Goal: Task Accomplishment & Management: Use online tool/utility

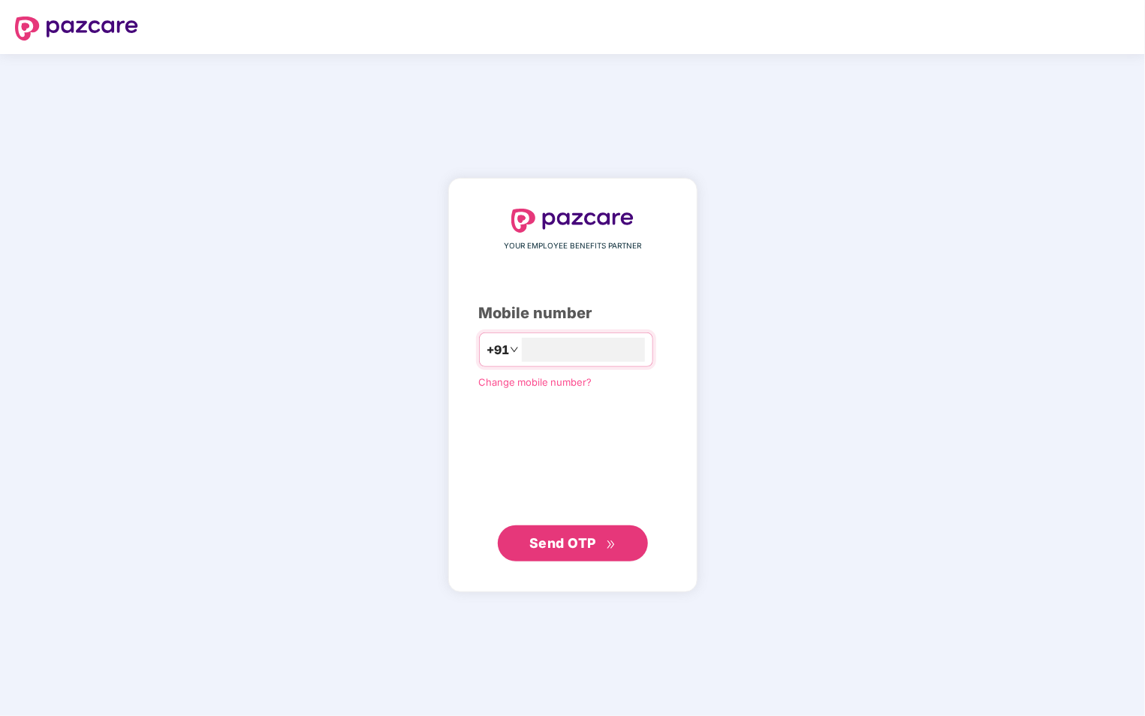
type input "**********"
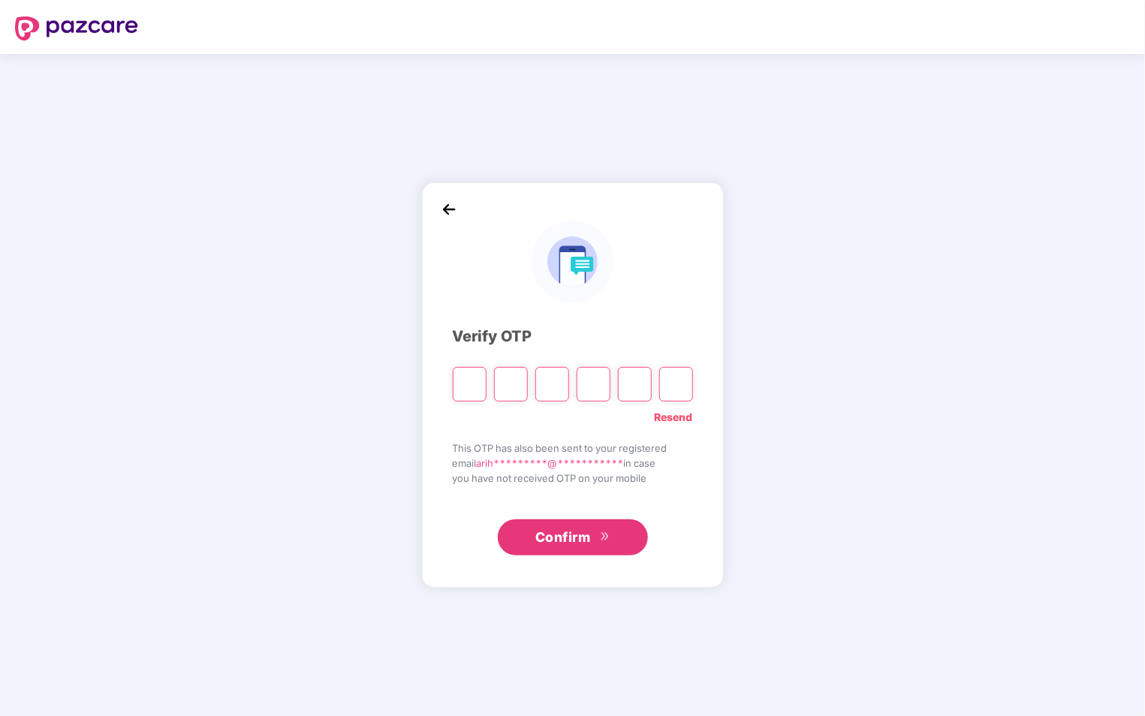
type input "*"
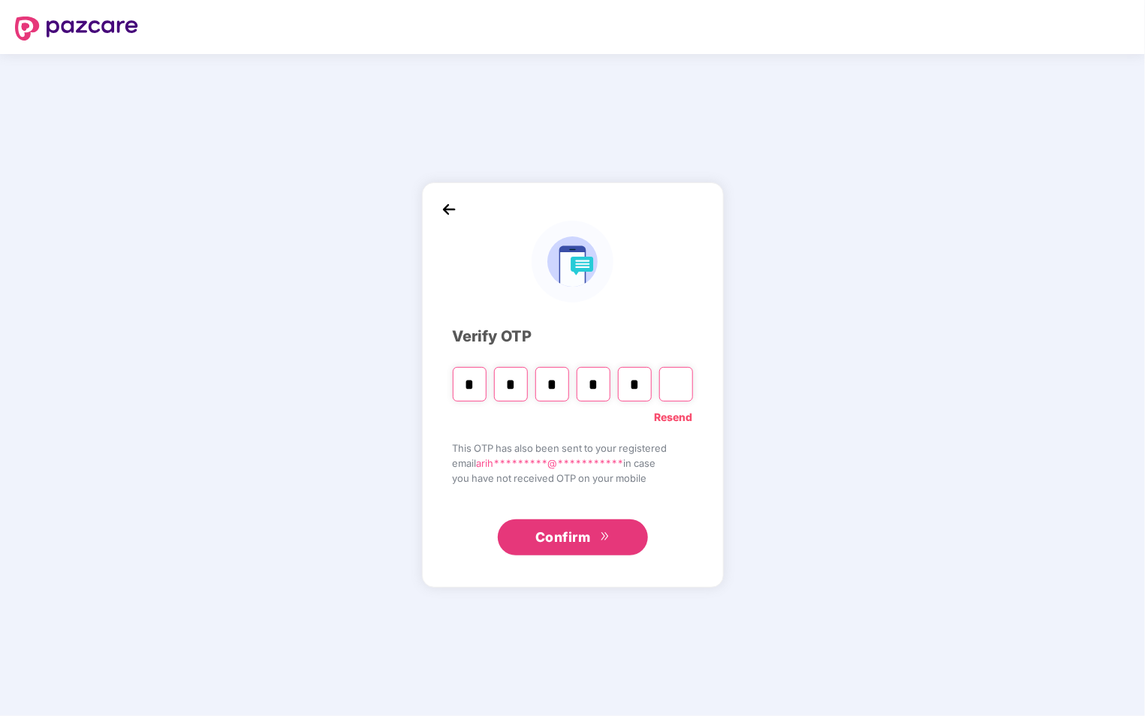
type input "*"
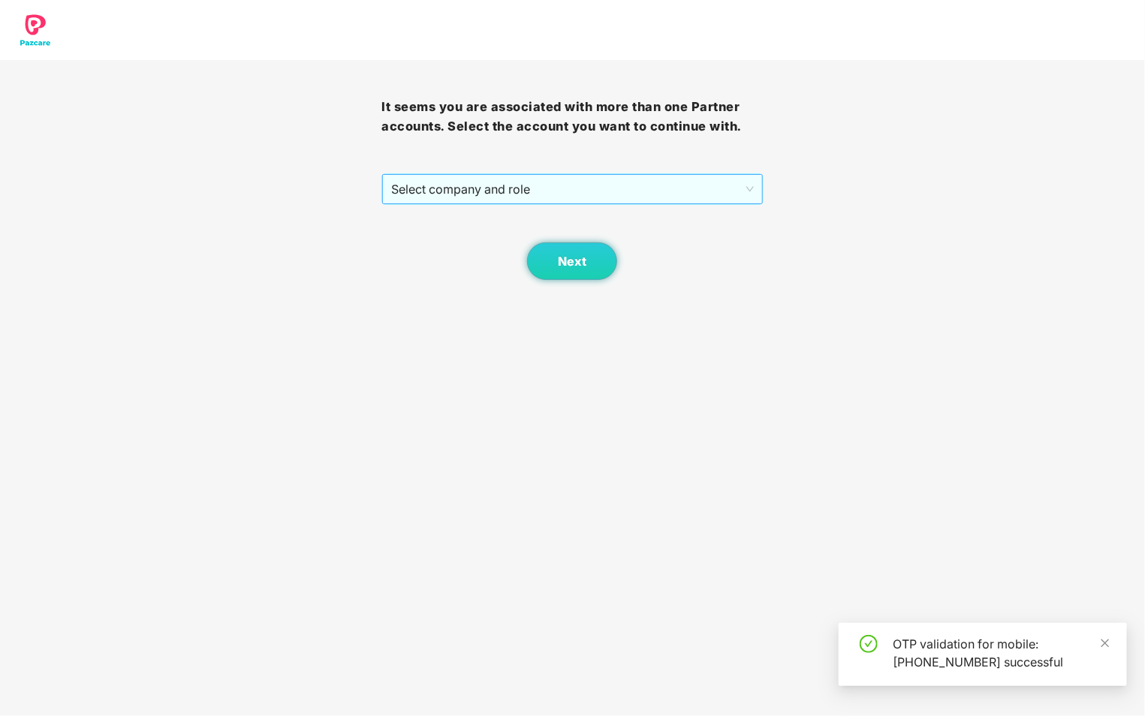
click at [581, 185] on span "Select company and role" at bounding box center [572, 189] width 362 height 29
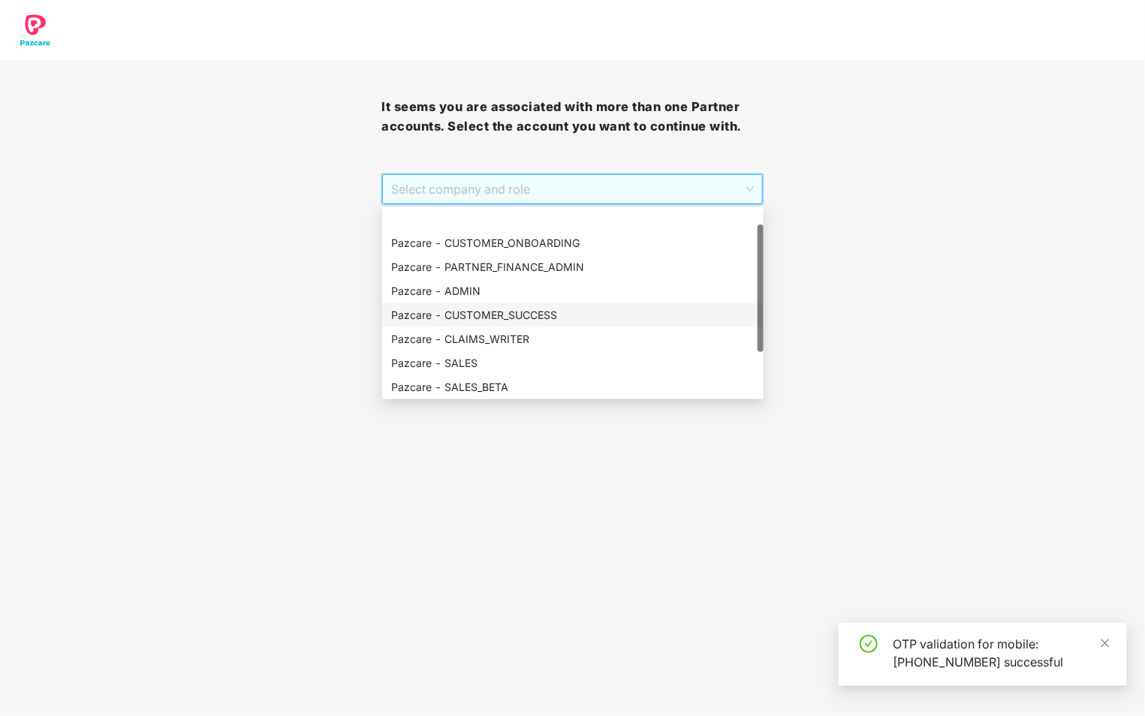
scroll to position [96, 0]
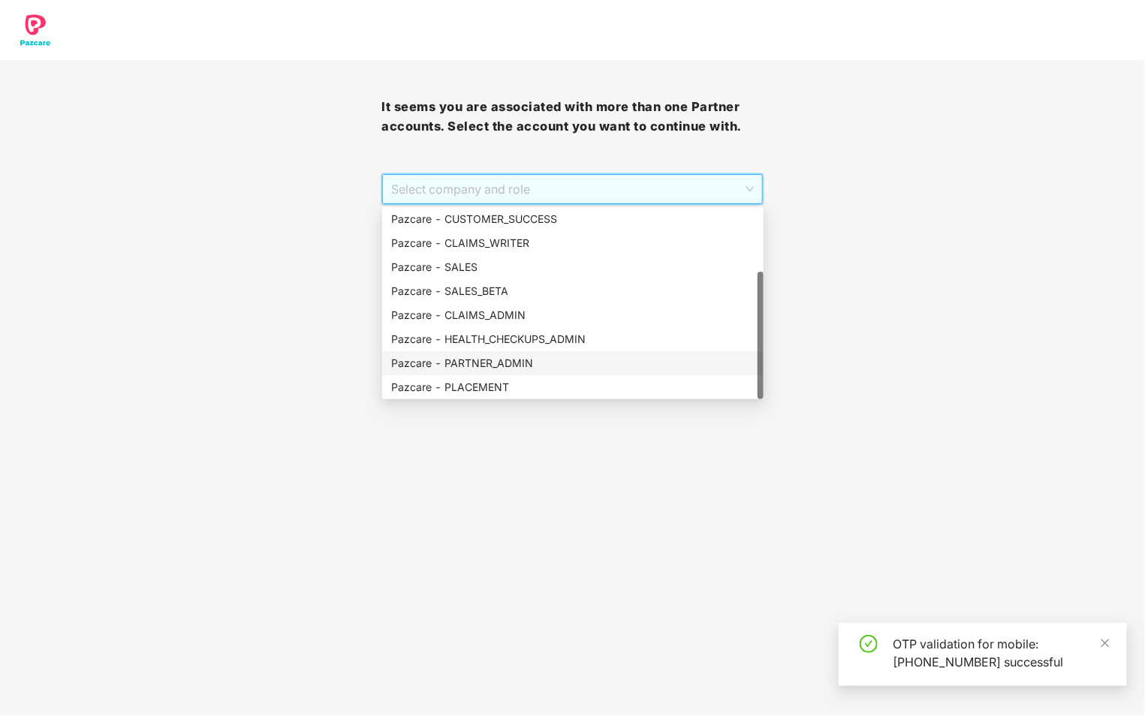
click at [534, 359] on div "Pazcare - PARTNER_ADMIN" at bounding box center [572, 363] width 363 height 17
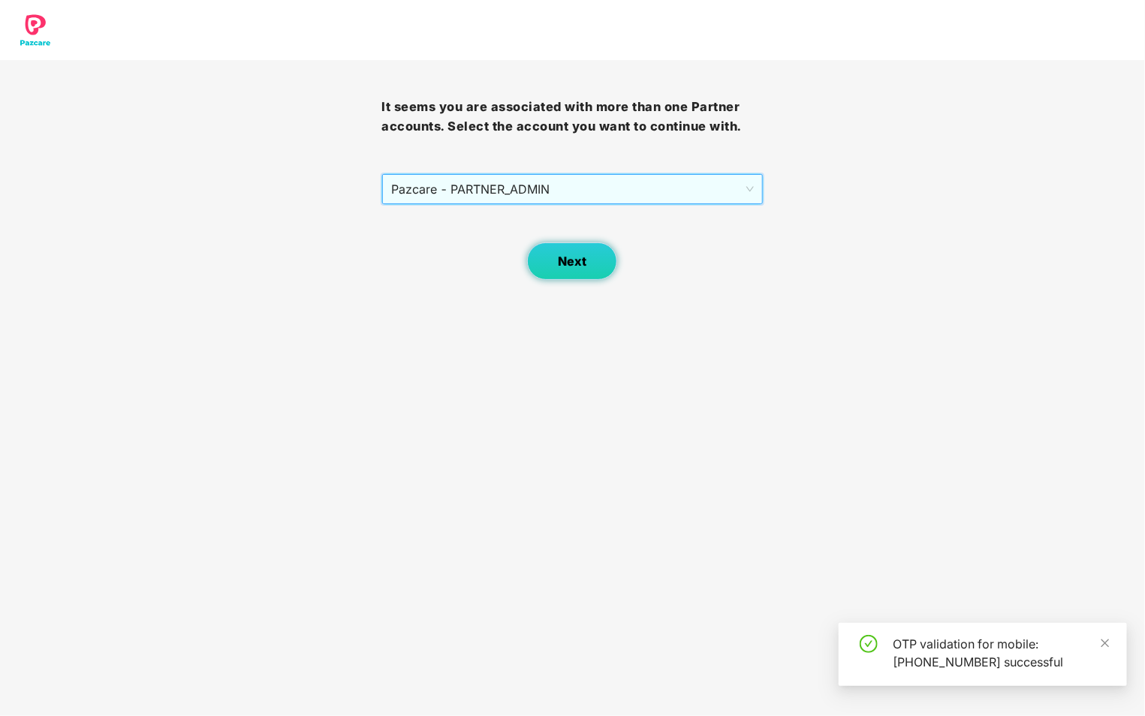
click at [599, 269] on button "Next" at bounding box center [572, 261] width 90 height 38
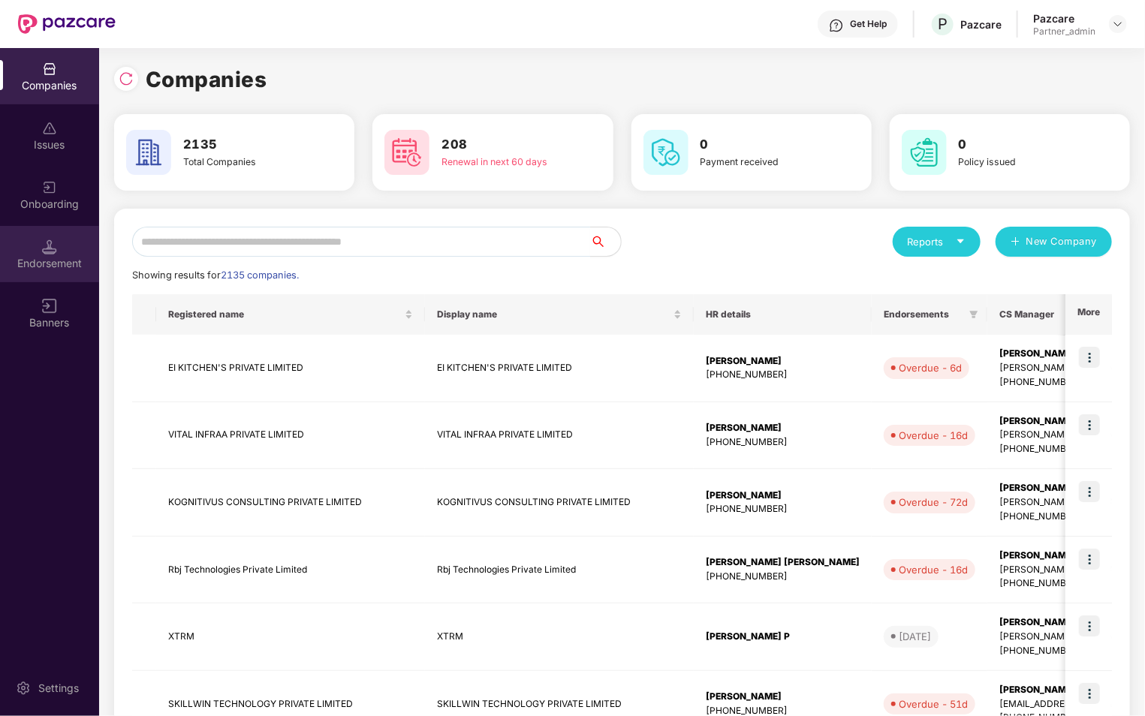
click at [66, 261] on div "Endorsement" at bounding box center [49, 263] width 99 height 15
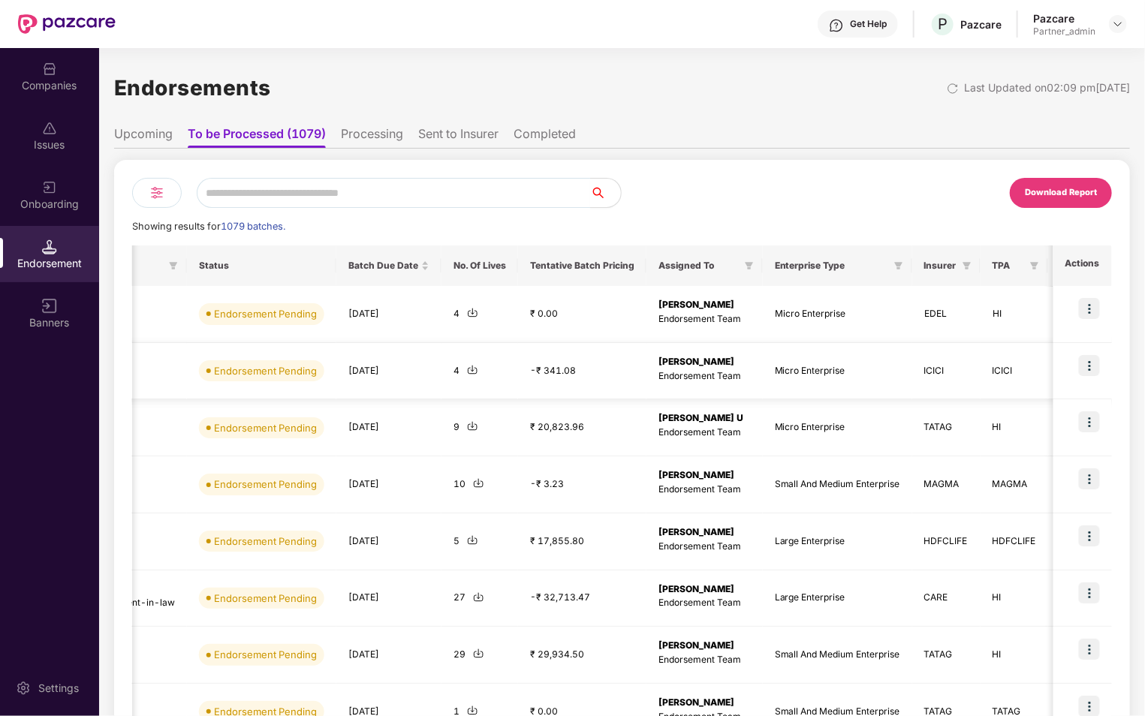
scroll to position [0, 633]
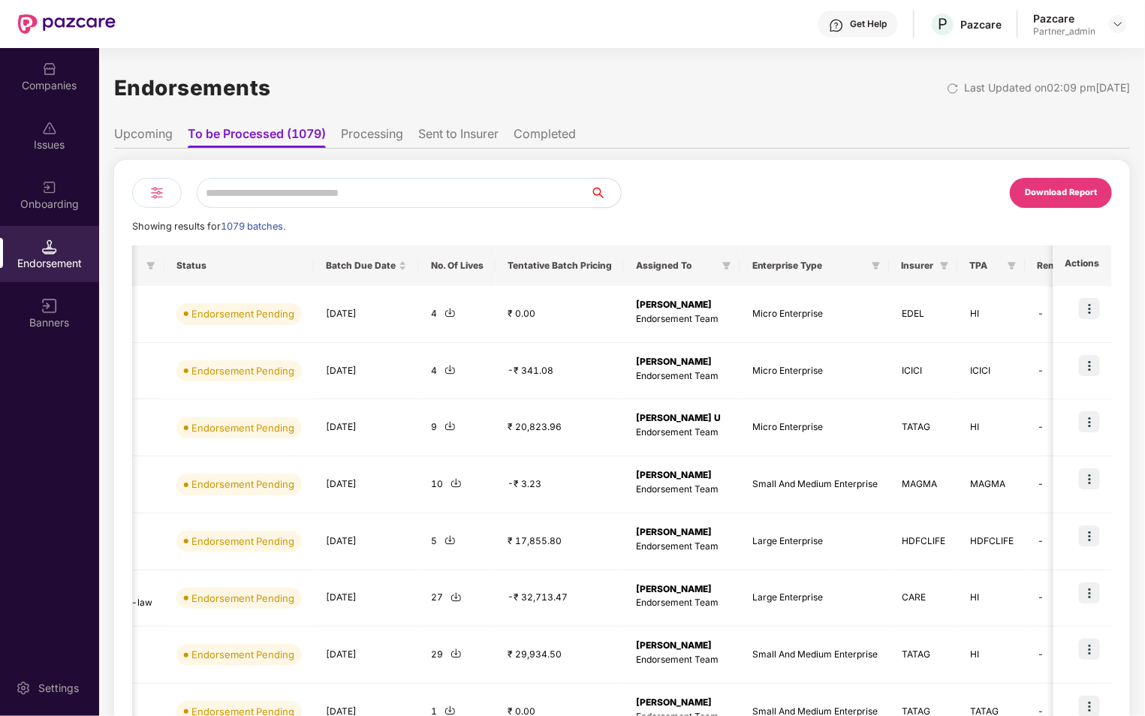
click at [531, 142] on li "Completed" at bounding box center [544, 137] width 62 height 22
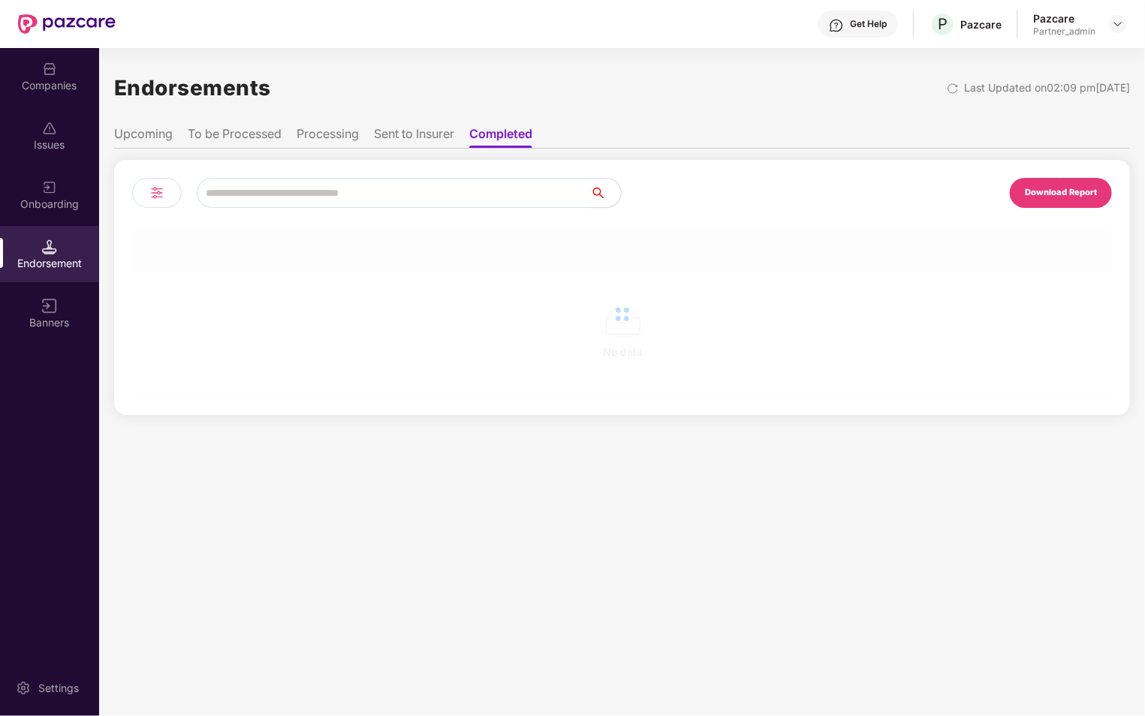
click at [449, 135] on li "Sent to Insurer" at bounding box center [414, 137] width 80 height 22
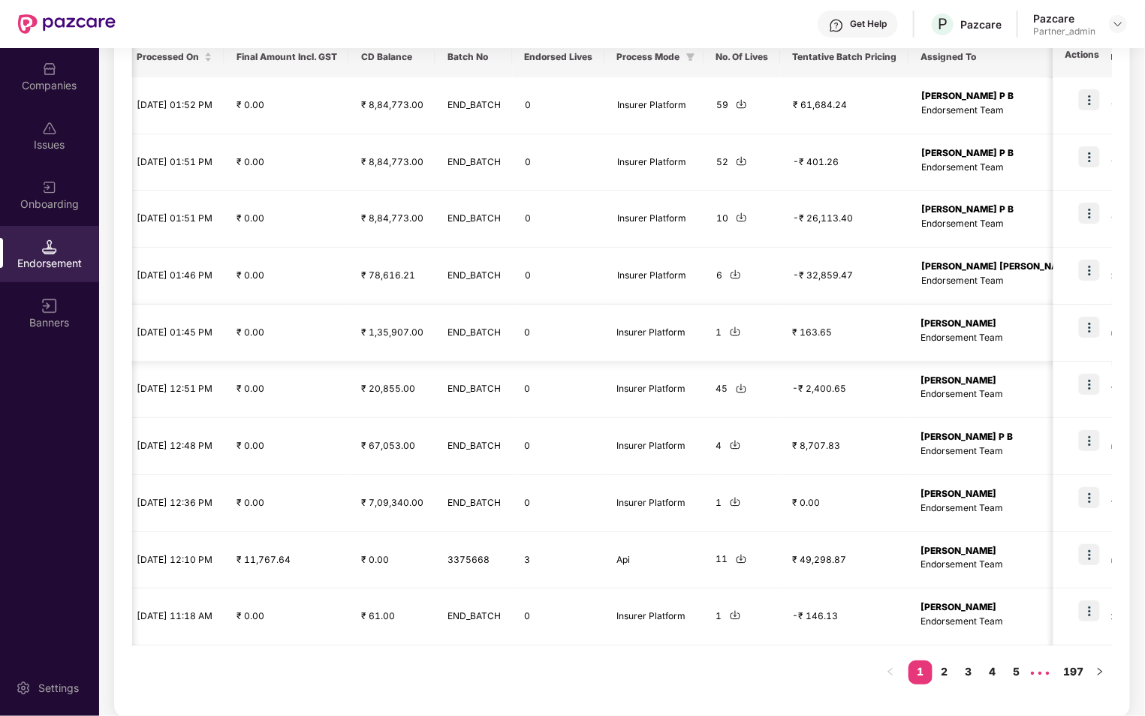
scroll to position [0, 0]
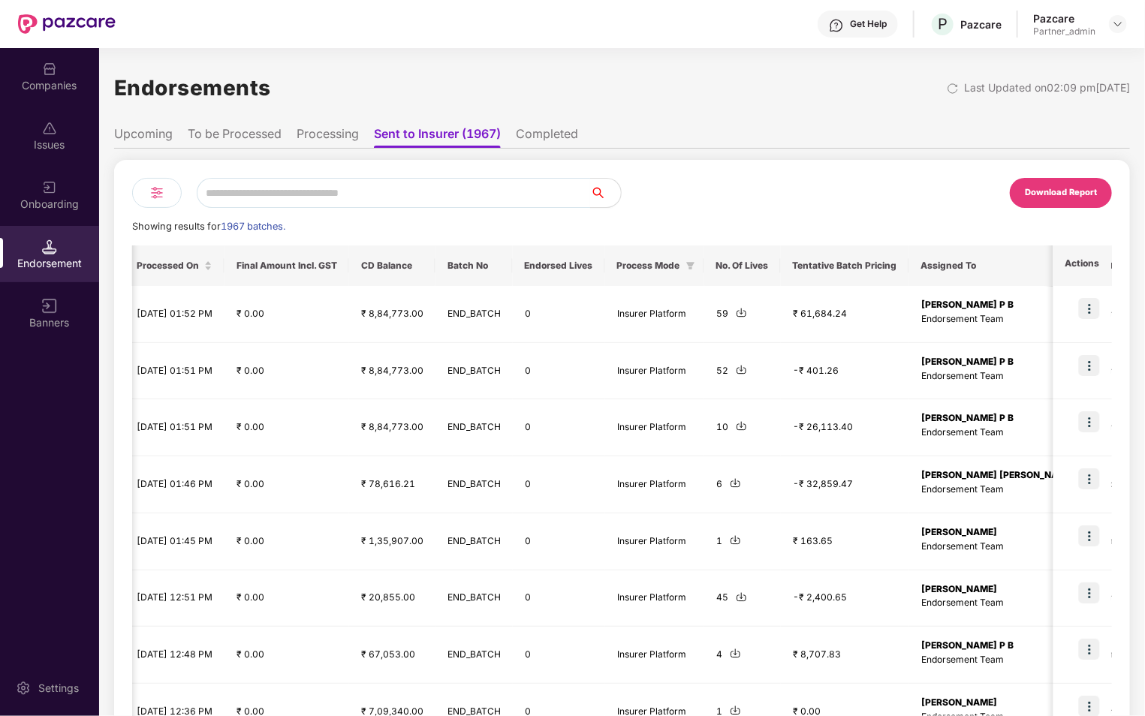
click at [157, 191] on img at bounding box center [157, 193] width 18 height 18
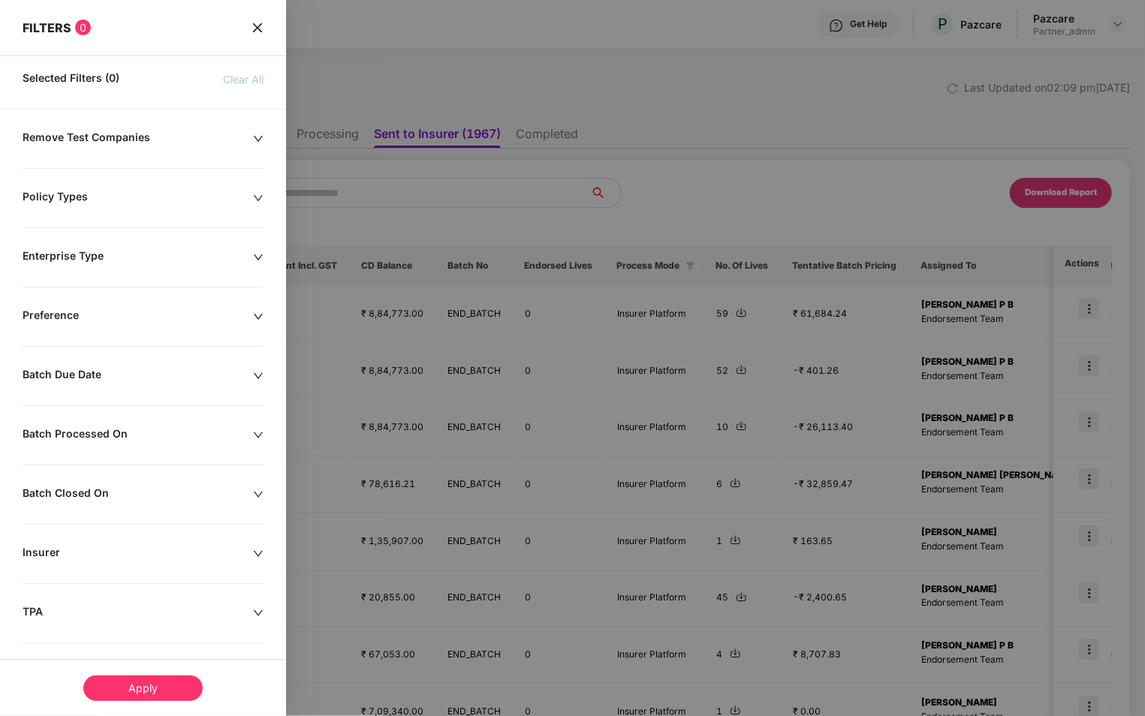
click at [254, 32] on icon "close" at bounding box center [257, 28] width 12 height 12
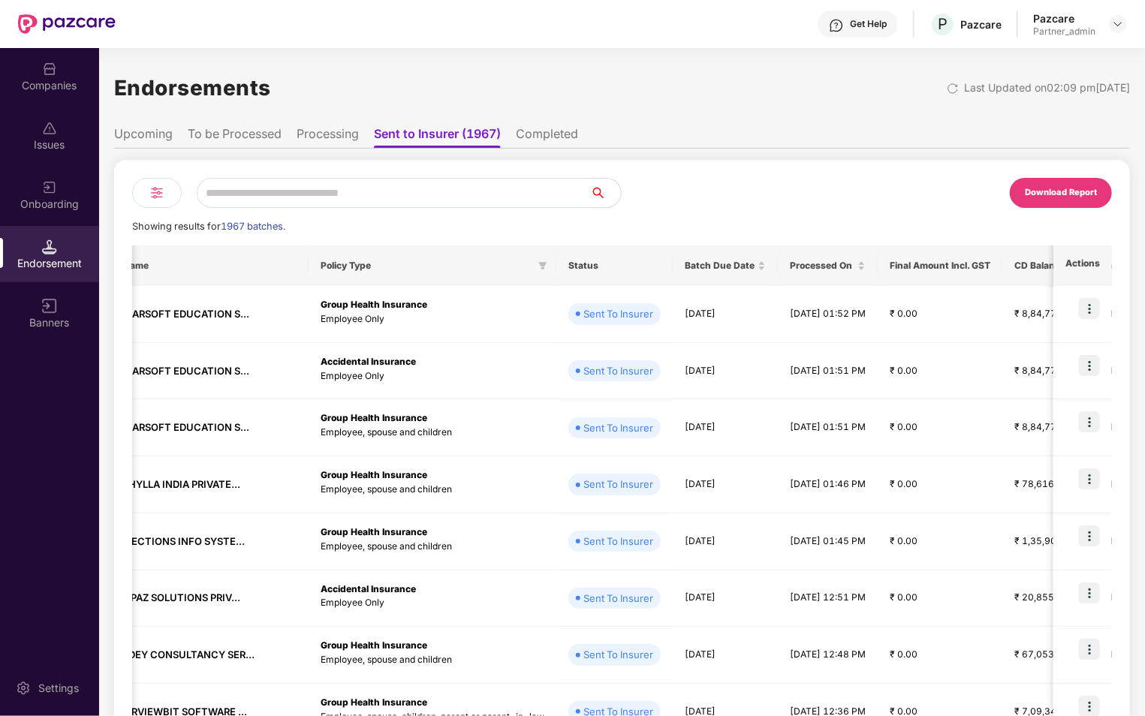
click at [161, 191] on img at bounding box center [157, 193] width 18 height 18
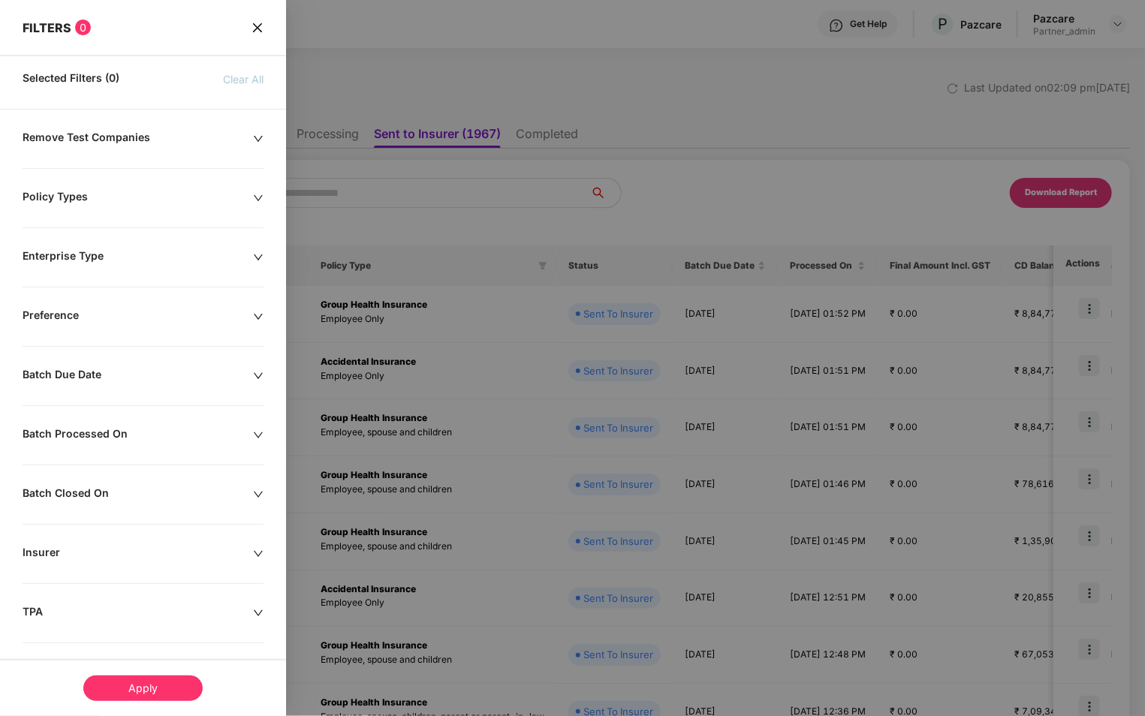
click at [207, 368] on div "Batch Due Date" at bounding box center [138, 376] width 230 height 17
click at [121, 437] on div "From To" at bounding box center [143, 412] width 286 height 57
click at [116, 422] on div at bounding box center [77, 422] width 93 height 17
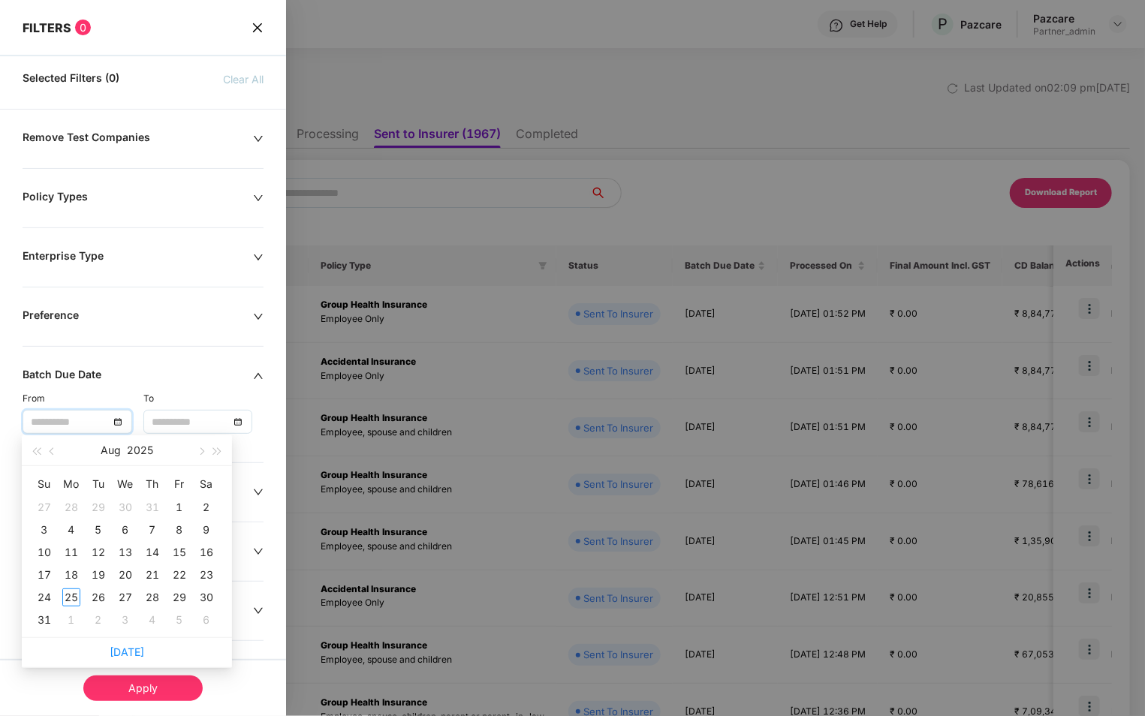
click at [101, 398] on div "From" at bounding box center [83, 399] width 121 height 14
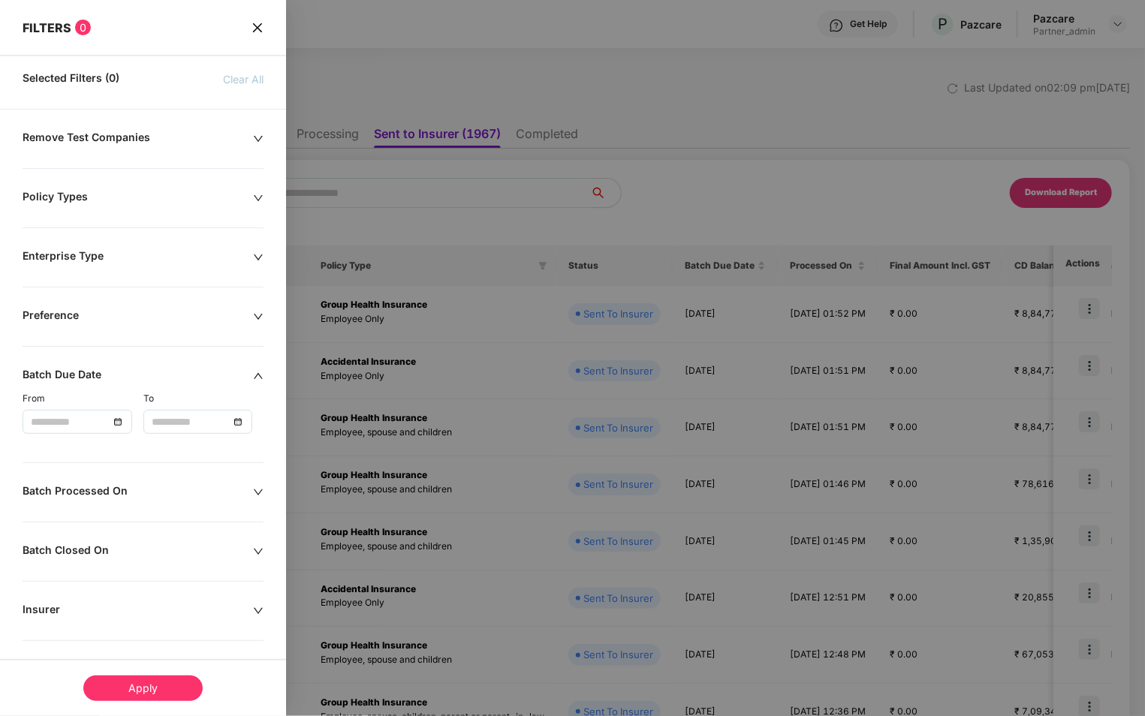
click at [108, 425] on div at bounding box center [77, 422] width 93 height 17
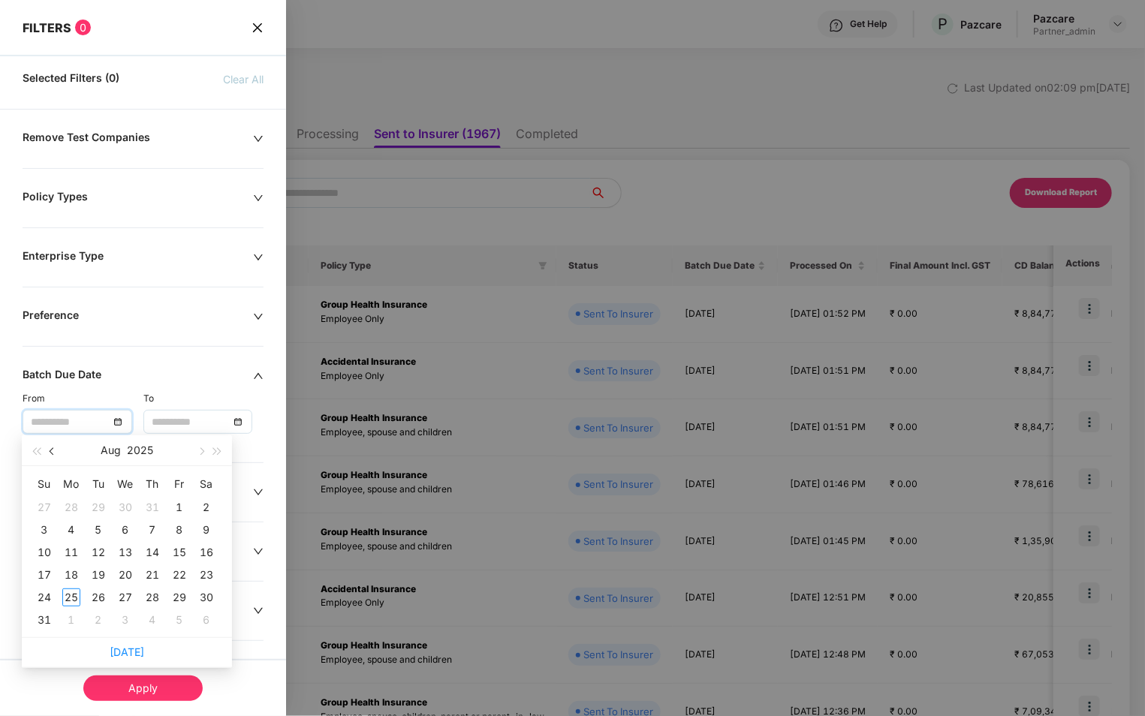
click at [48, 449] on button "button" at bounding box center [52, 450] width 17 height 30
type input "**********"
click at [56, 447] on button "button" at bounding box center [52, 450] width 17 height 30
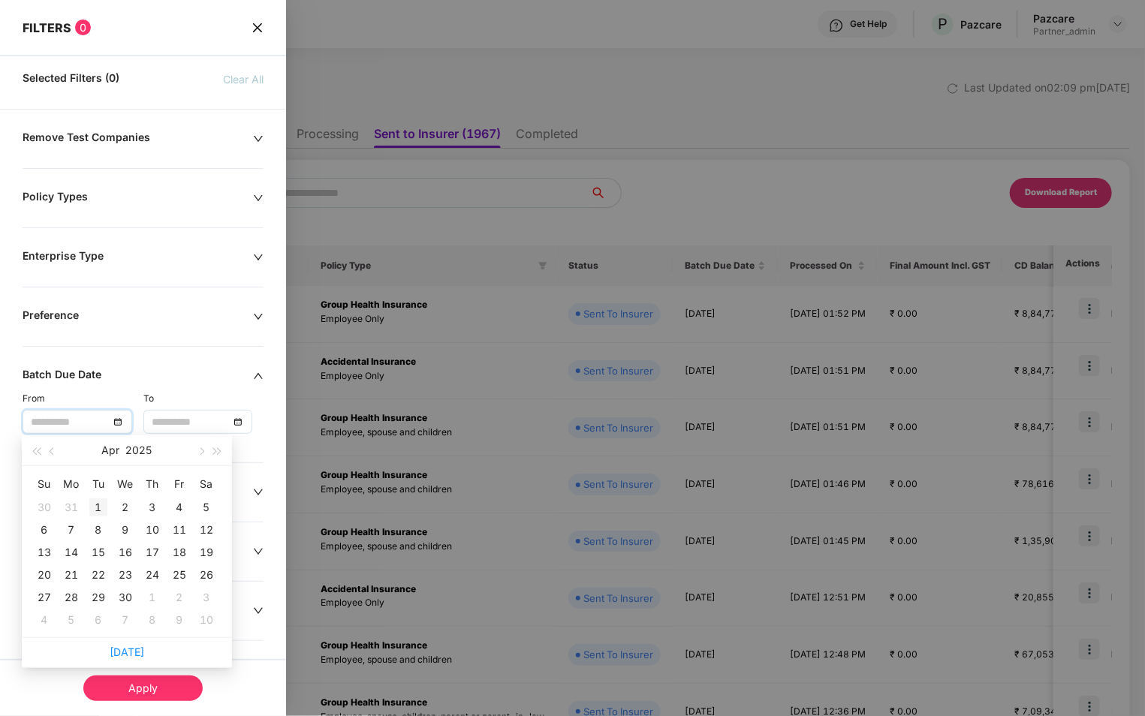
type input "**********"
click at [100, 508] on div "1" at bounding box center [98, 507] width 18 height 18
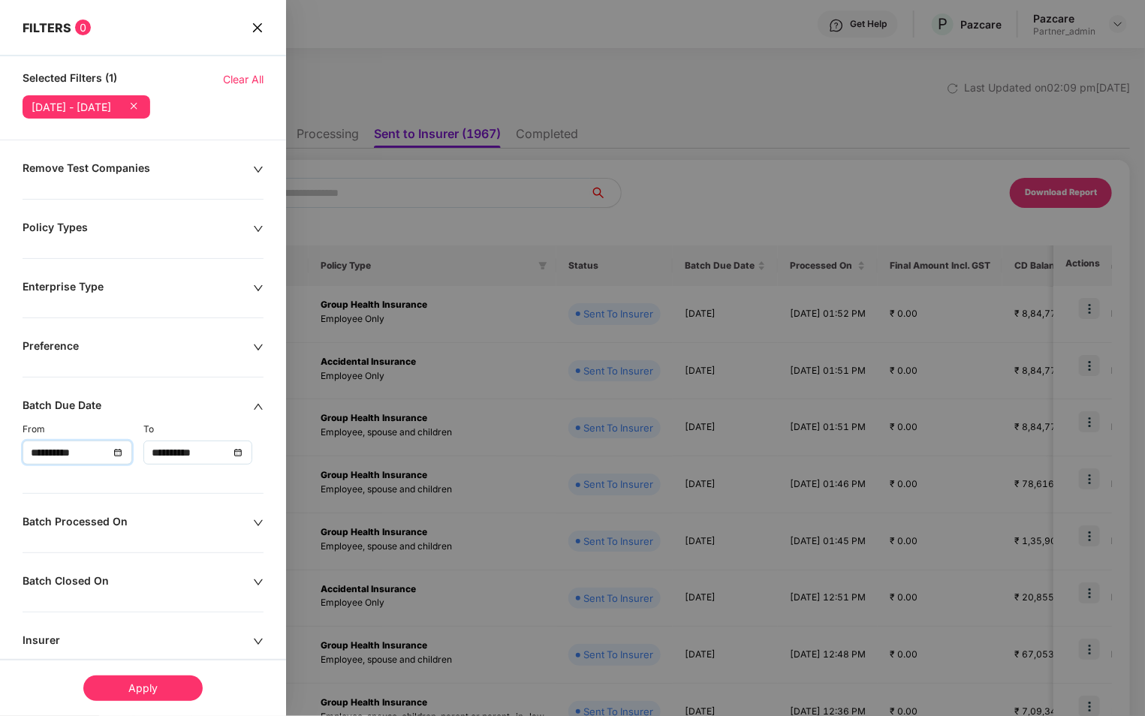
click at [188, 453] on input "**********" at bounding box center [191, 452] width 78 height 17
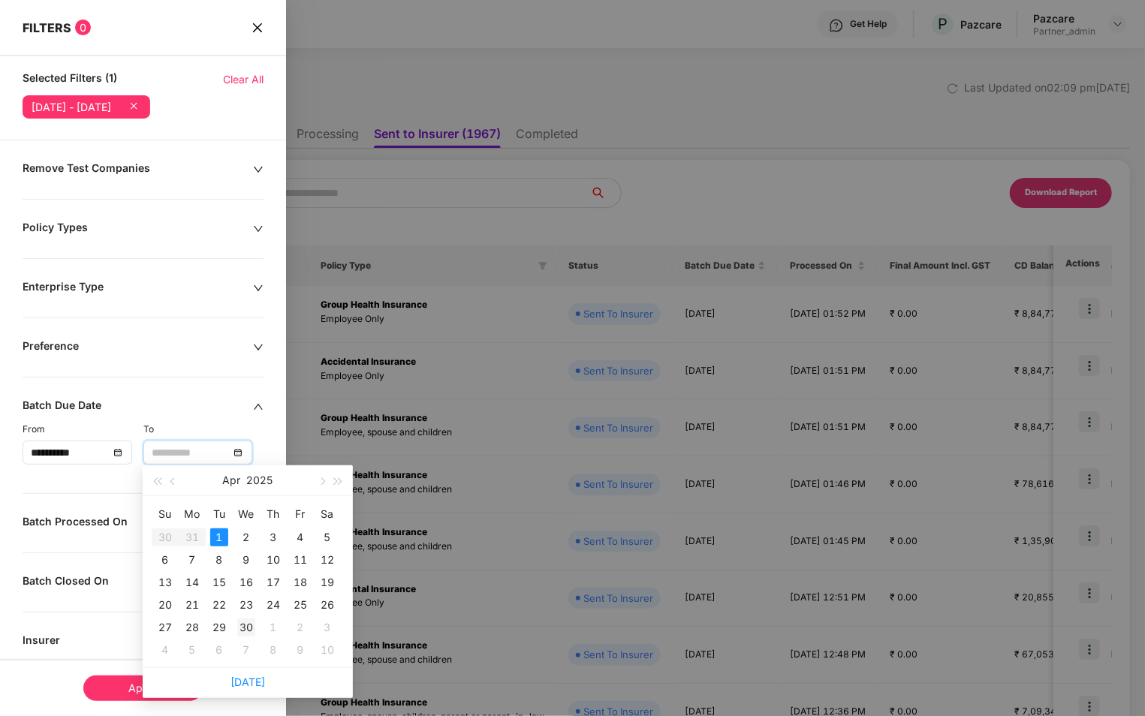
type input "**********"
click at [245, 626] on div "30" at bounding box center [246, 627] width 18 height 18
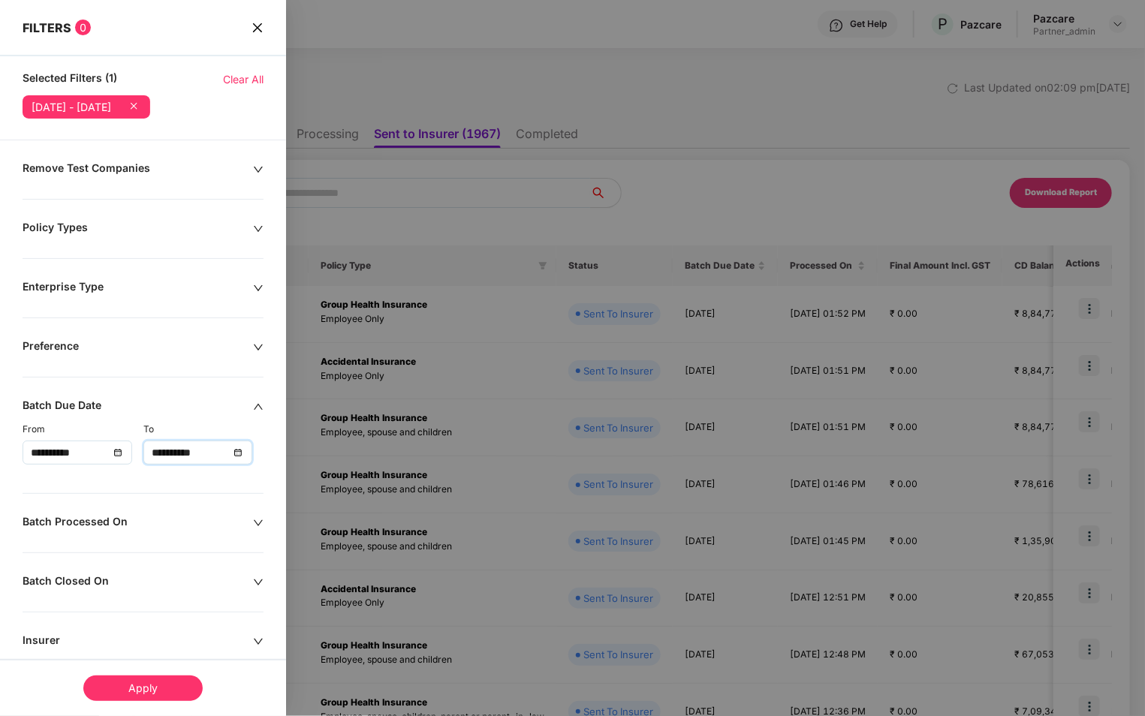
click at [163, 680] on div "Apply" at bounding box center [142, 688] width 119 height 26
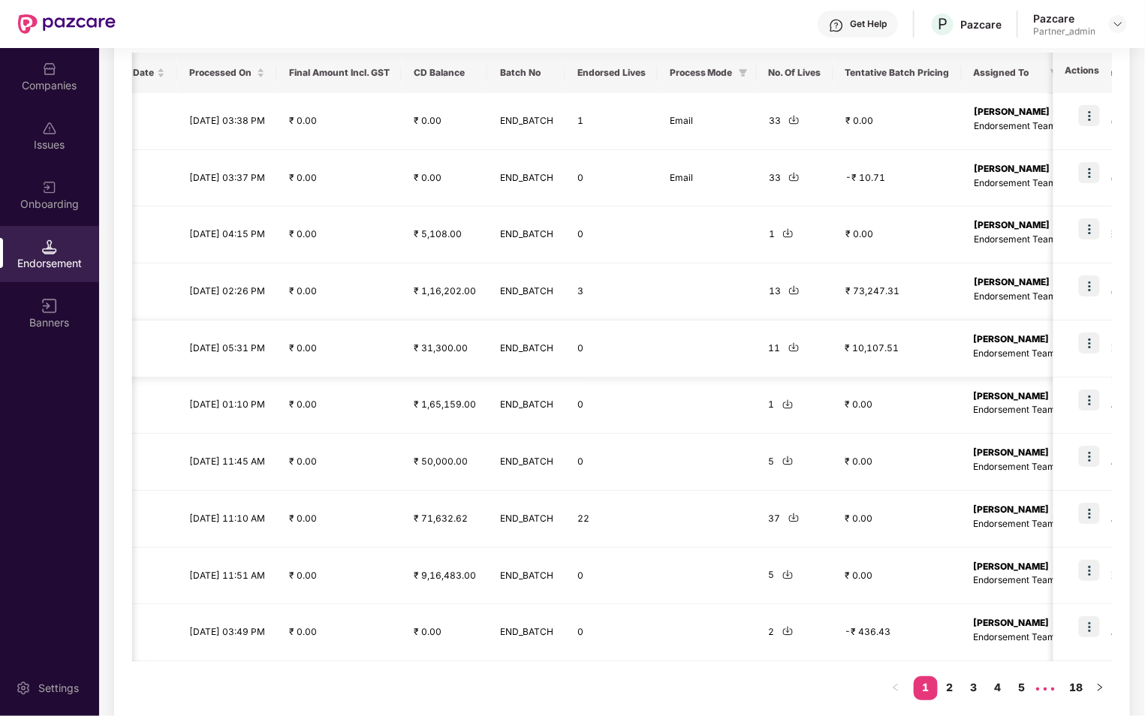
scroll to position [209, 0]
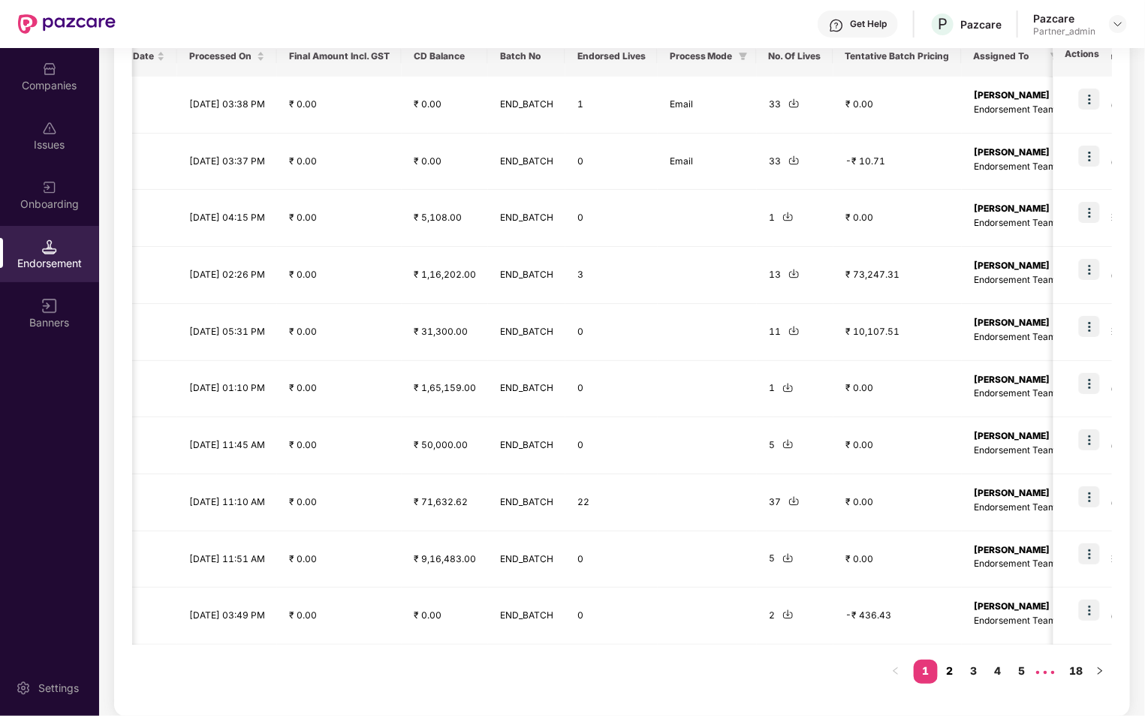
click at [949, 669] on link "2" at bounding box center [949, 671] width 24 height 23
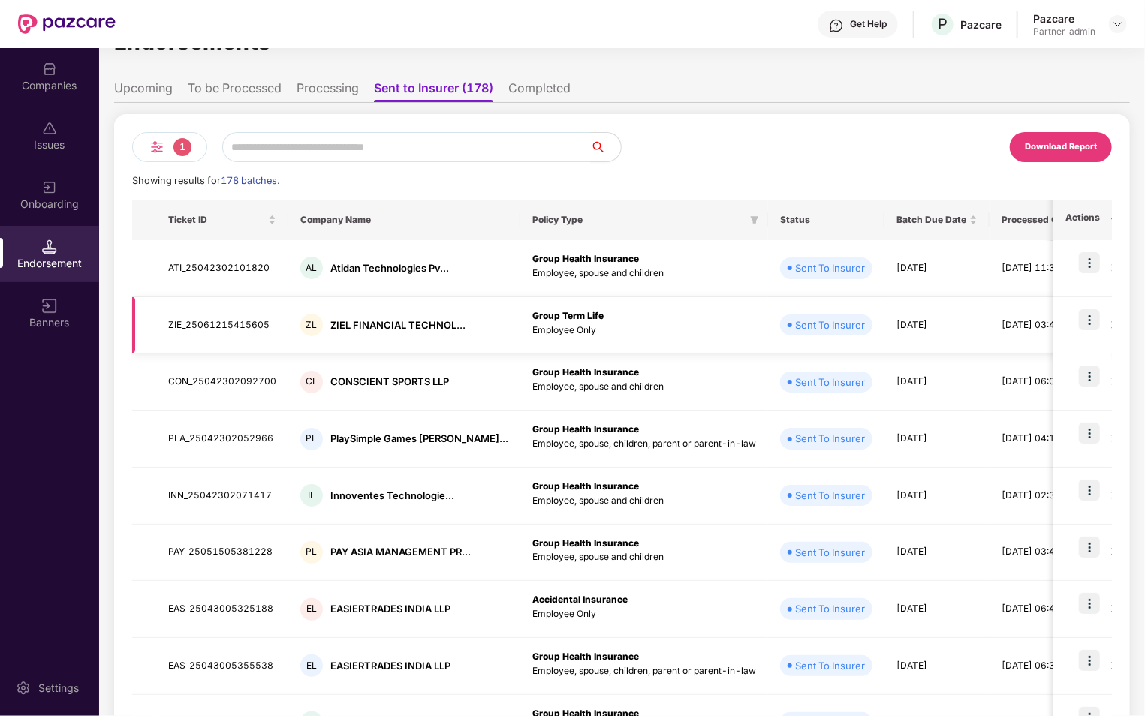
scroll to position [0, 0]
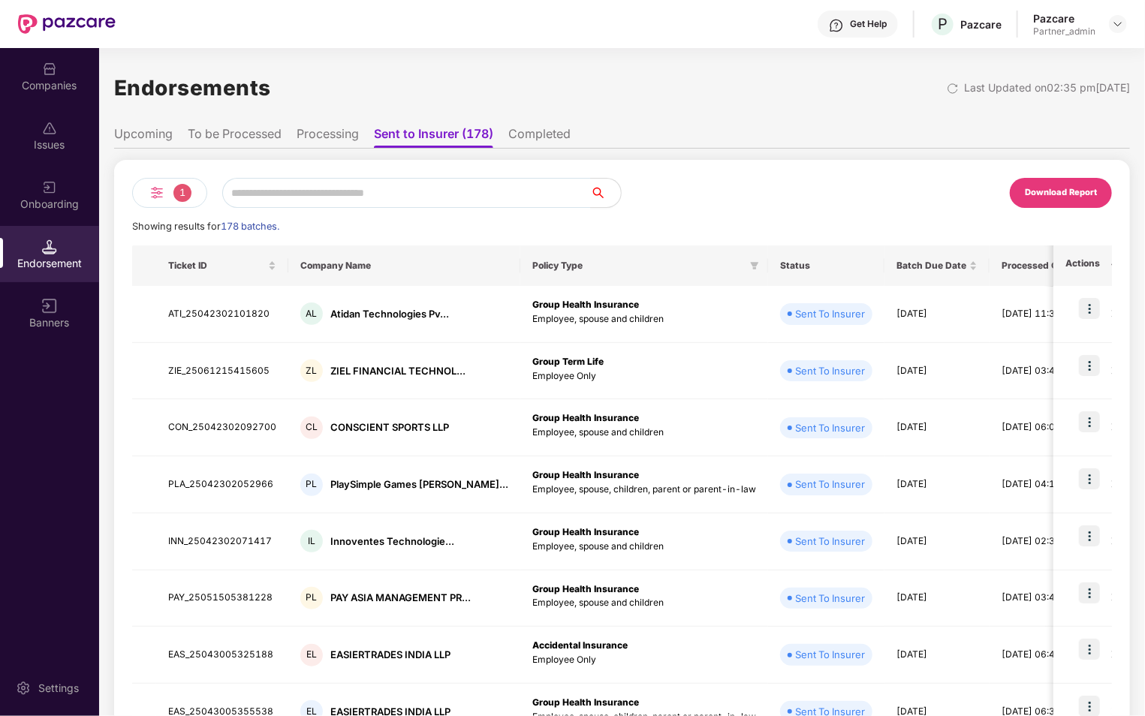
click at [170, 193] on div "1" at bounding box center [169, 193] width 75 height 30
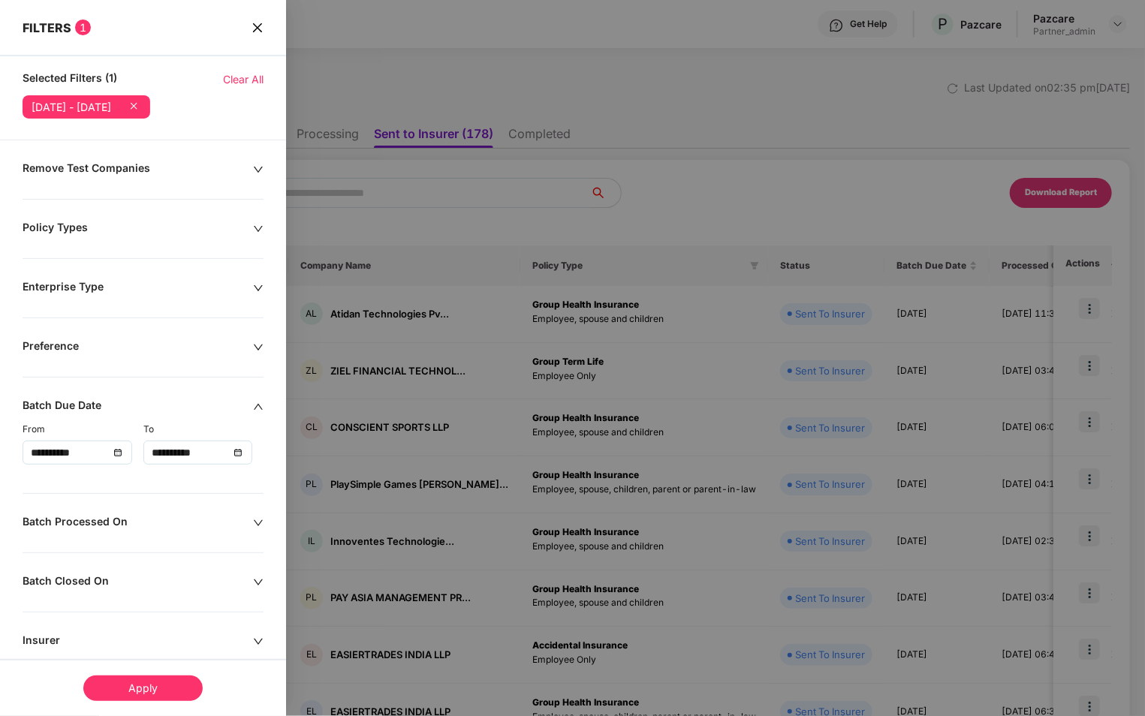
click at [202, 227] on div "Policy Types" at bounding box center [138, 229] width 230 height 17
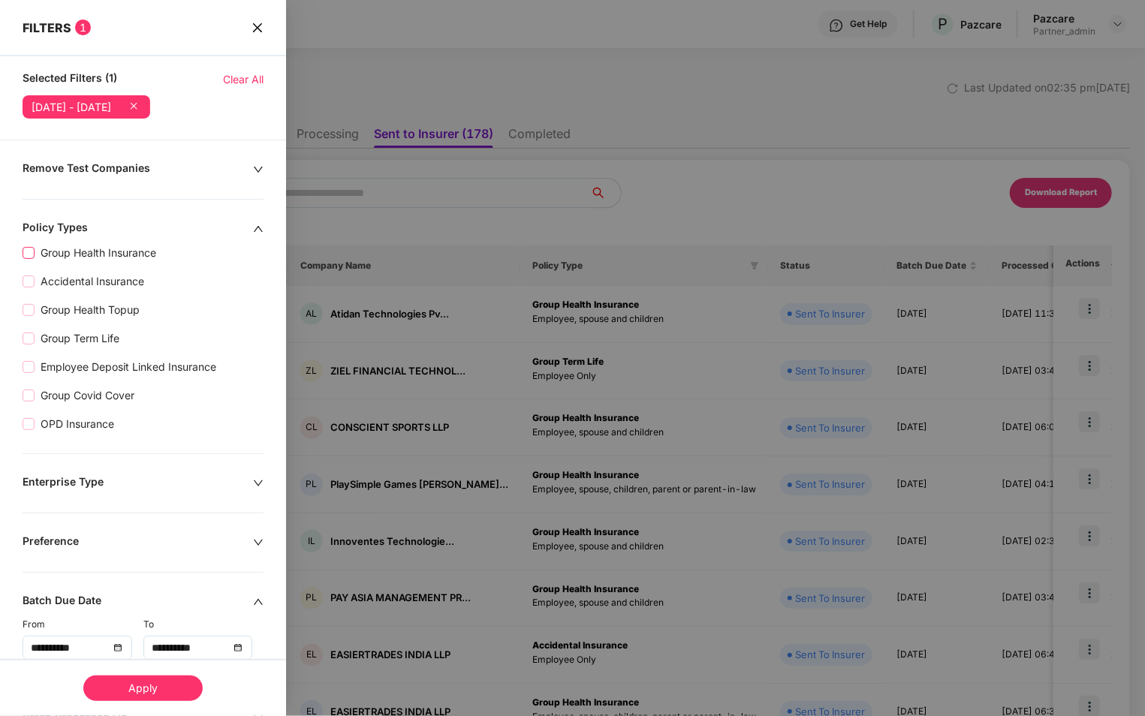
click at [82, 254] on span "Group Health Insurance" at bounding box center [99, 253] width 128 height 17
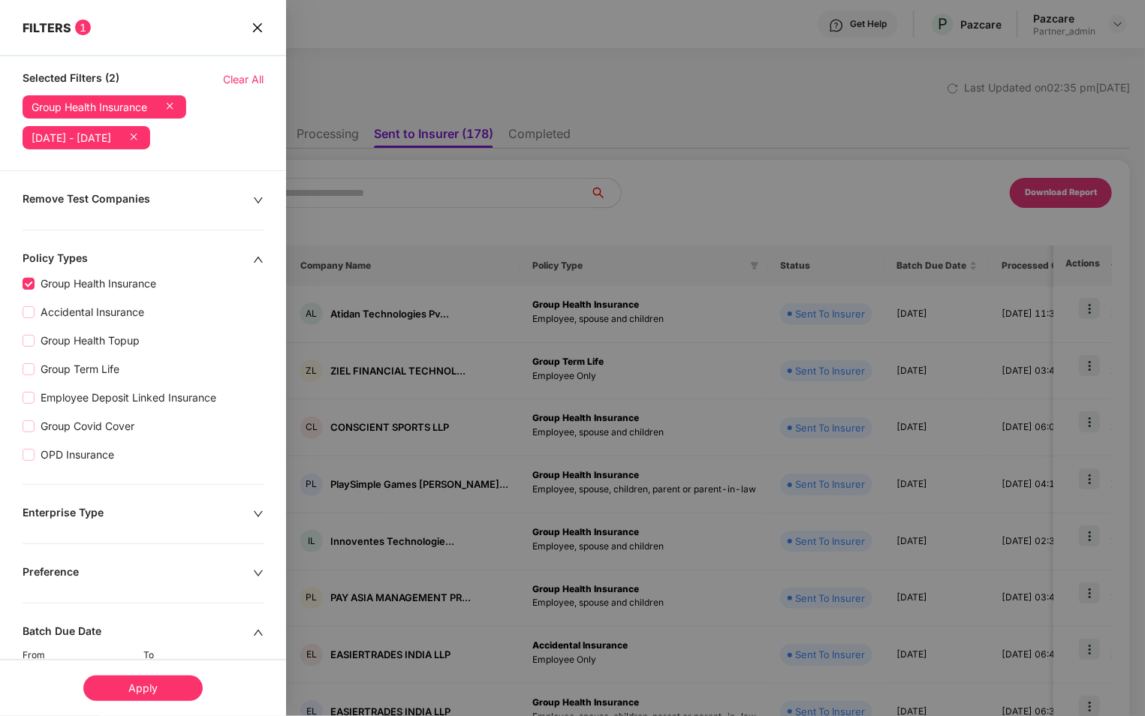
click at [137, 681] on div "Apply" at bounding box center [142, 688] width 119 height 26
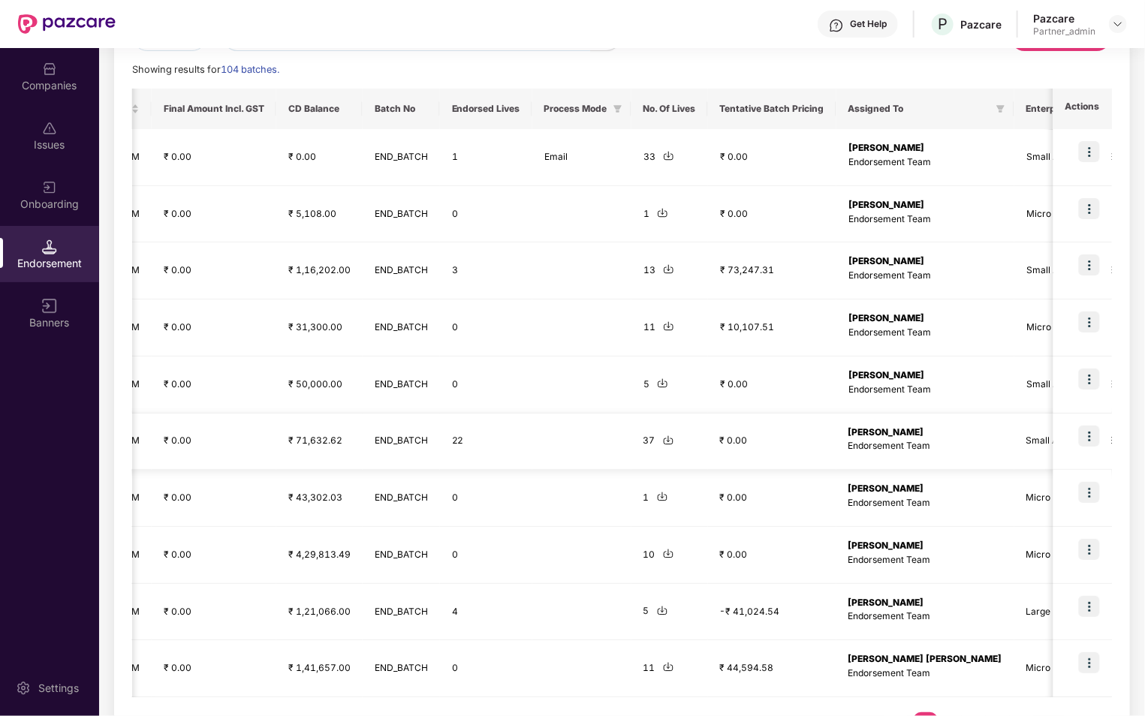
scroll to position [209, 0]
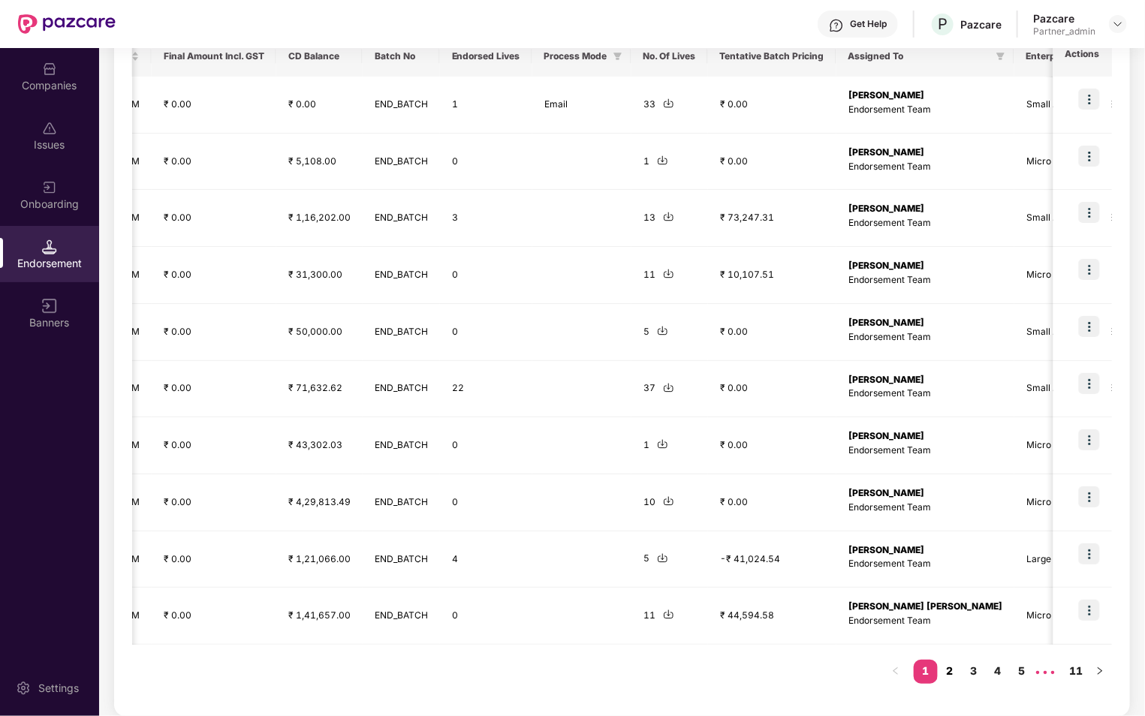
click at [951, 669] on link "2" at bounding box center [949, 671] width 24 height 23
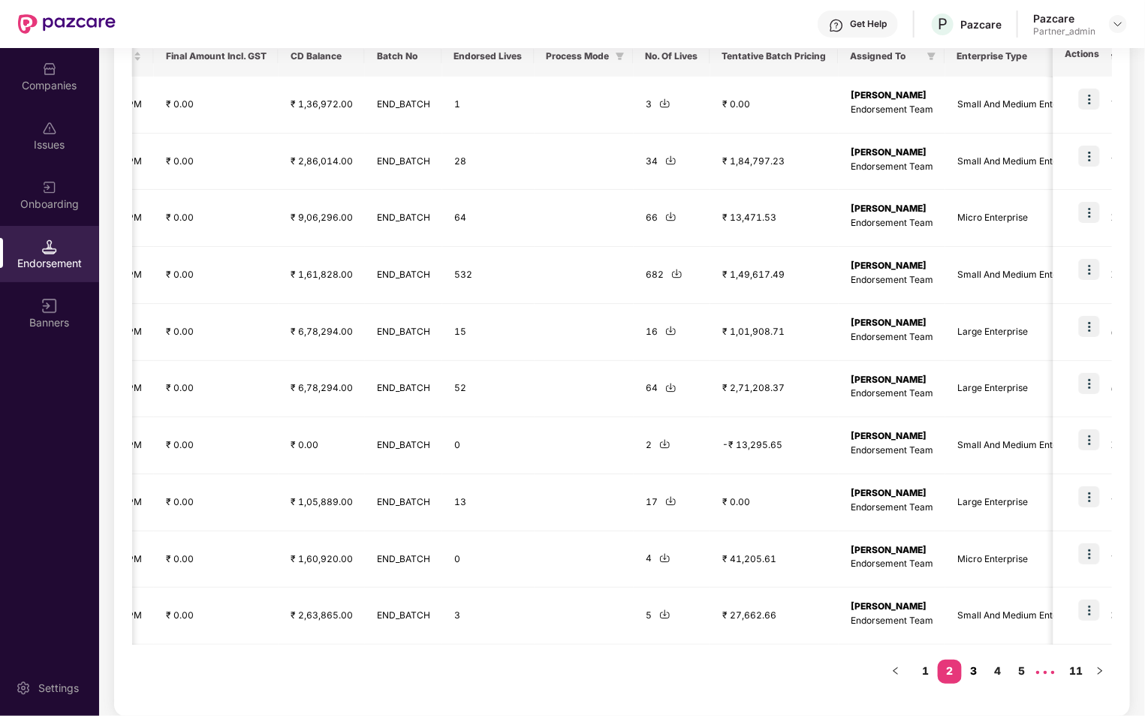
click at [974, 678] on link "3" at bounding box center [973, 671] width 24 height 23
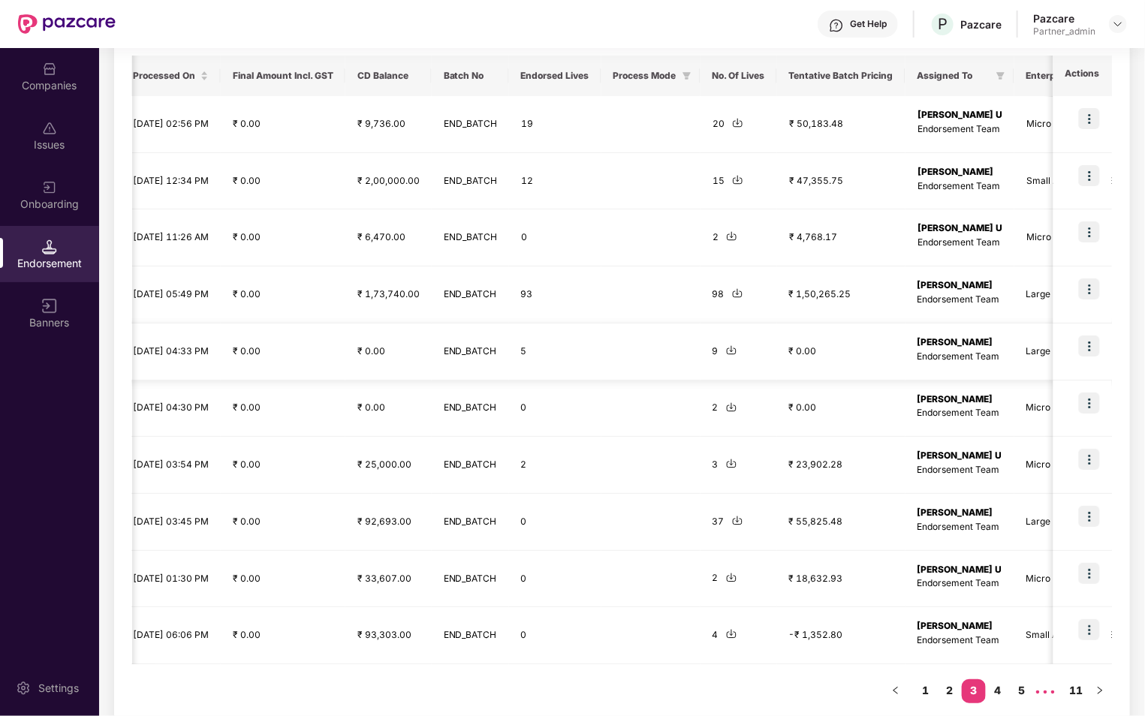
scroll to position [206, 0]
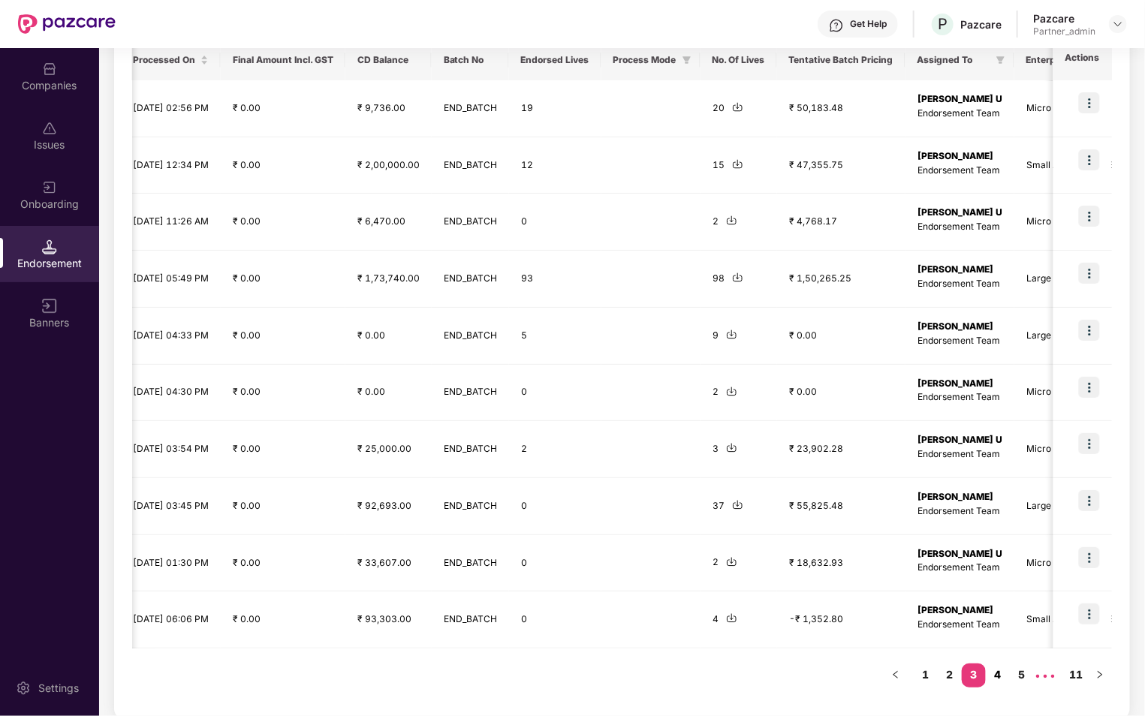
click at [1001, 672] on link "4" at bounding box center [997, 674] width 24 height 23
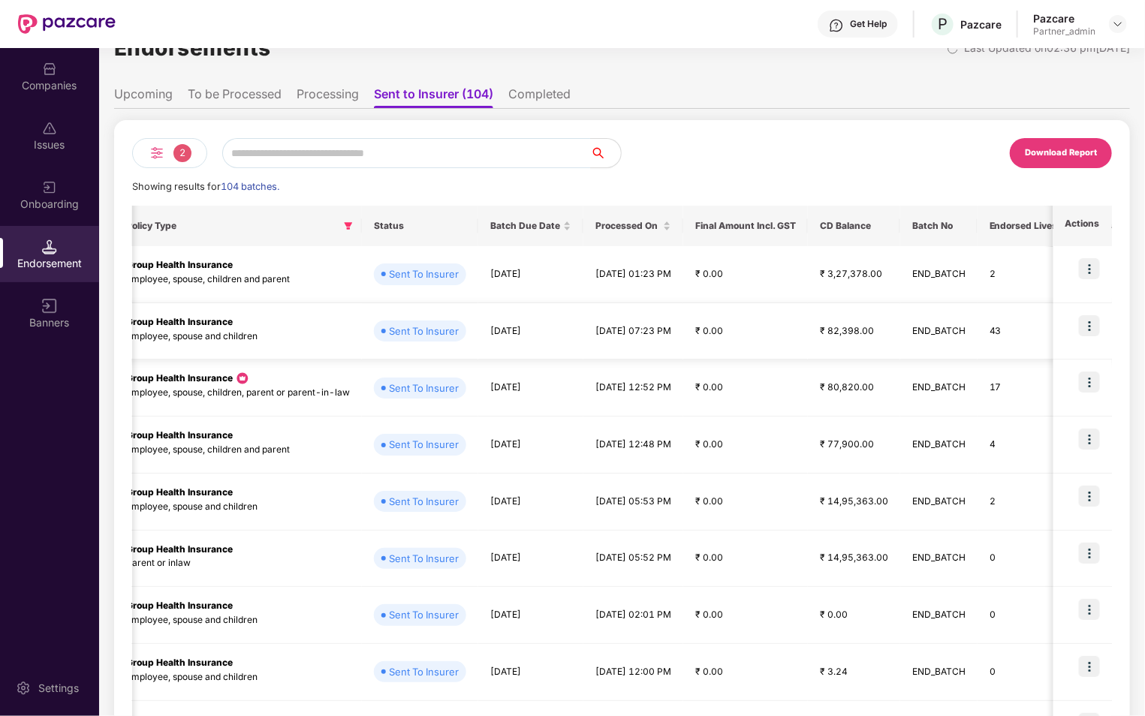
scroll to position [0, 0]
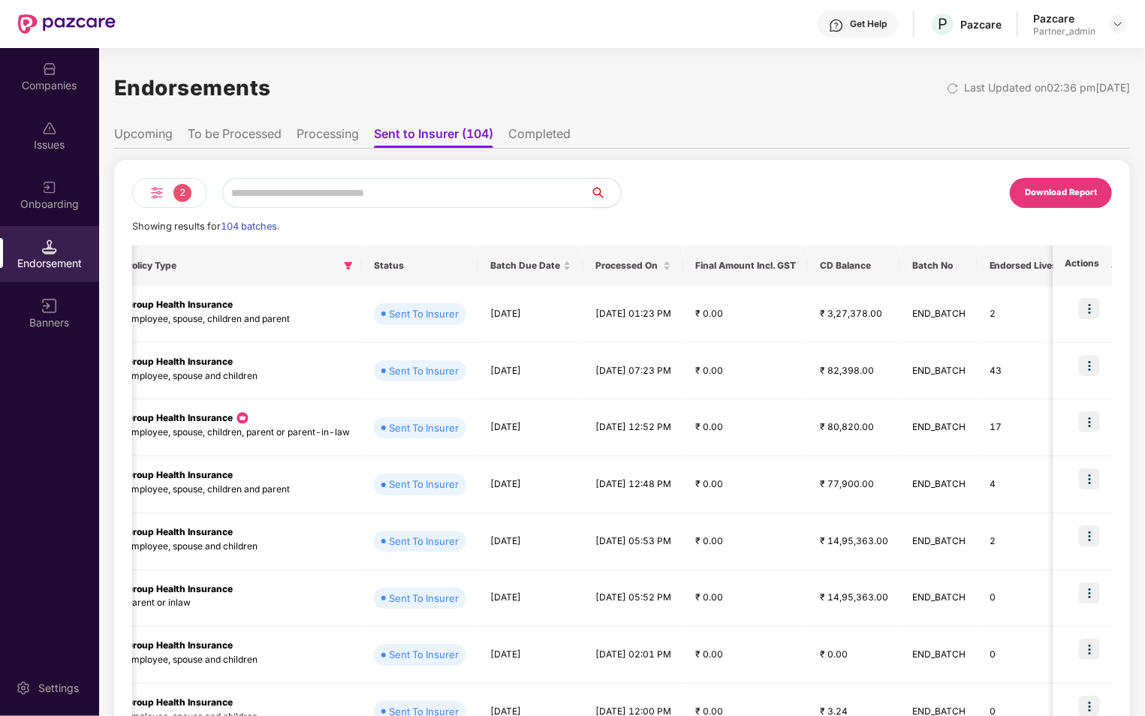
click at [170, 200] on div "2" at bounding box center [169, 193] width 75 height 30
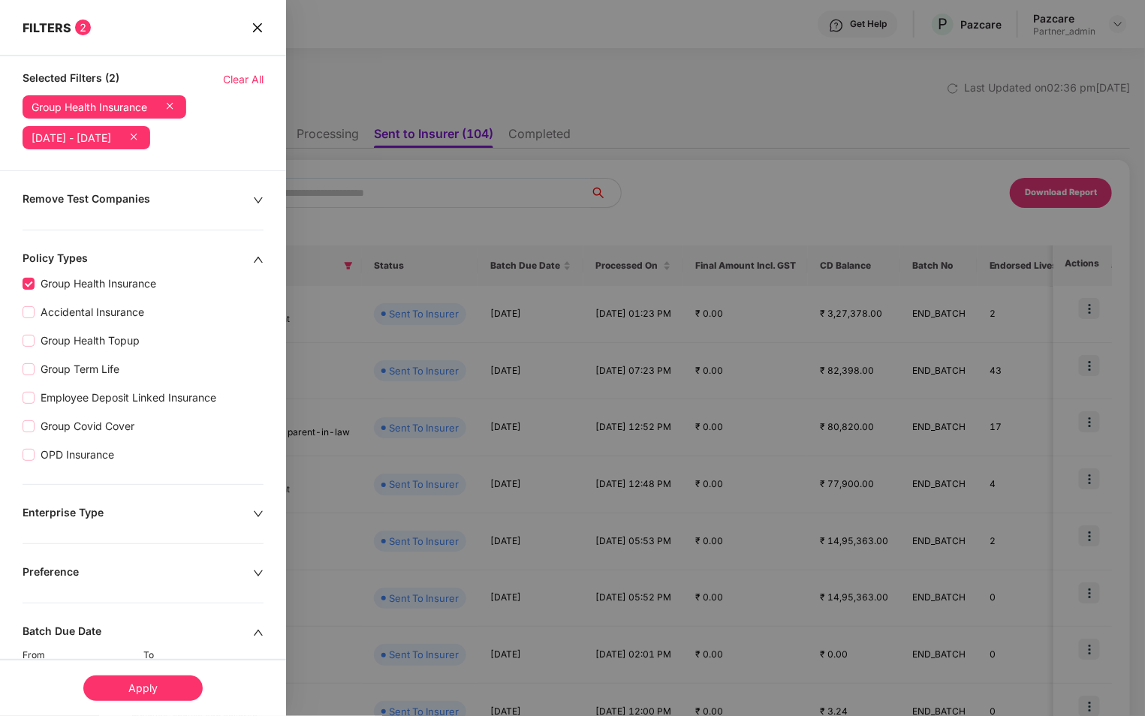
click at [173, 690] on div "Apply" at bounding box center [142, 688] width 119 height 26
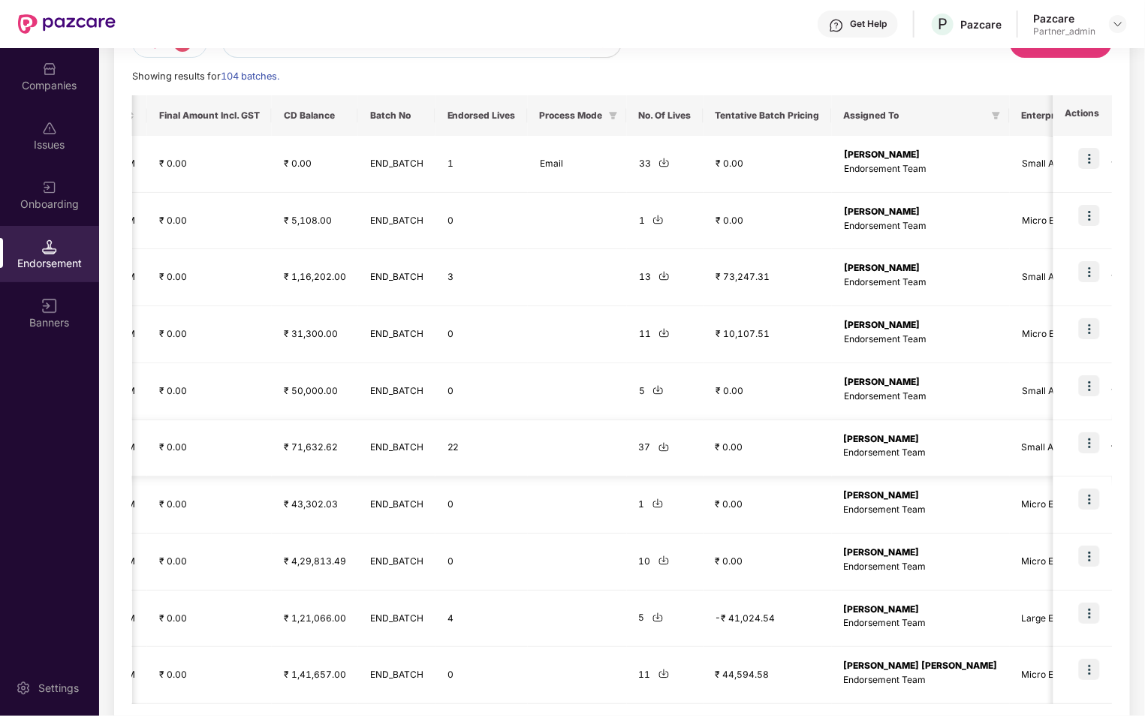
scroll to position [209, 0]
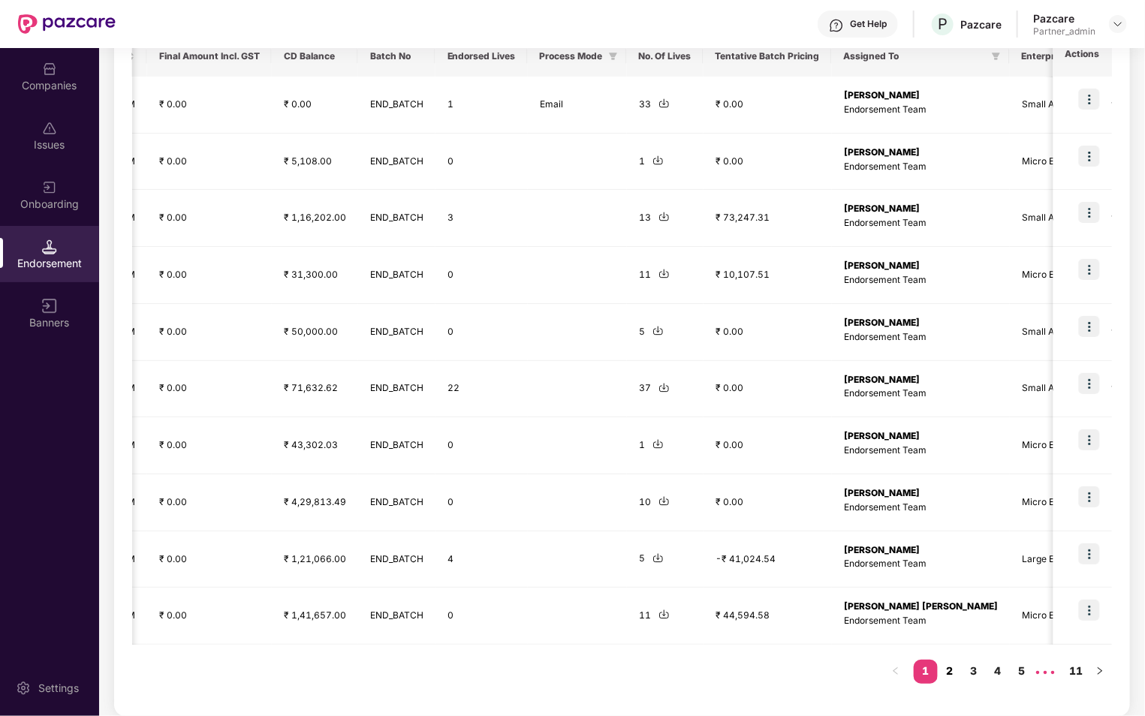
click at [951, 673] on link "2" at bounding box center [949, 671] width 24 height 23
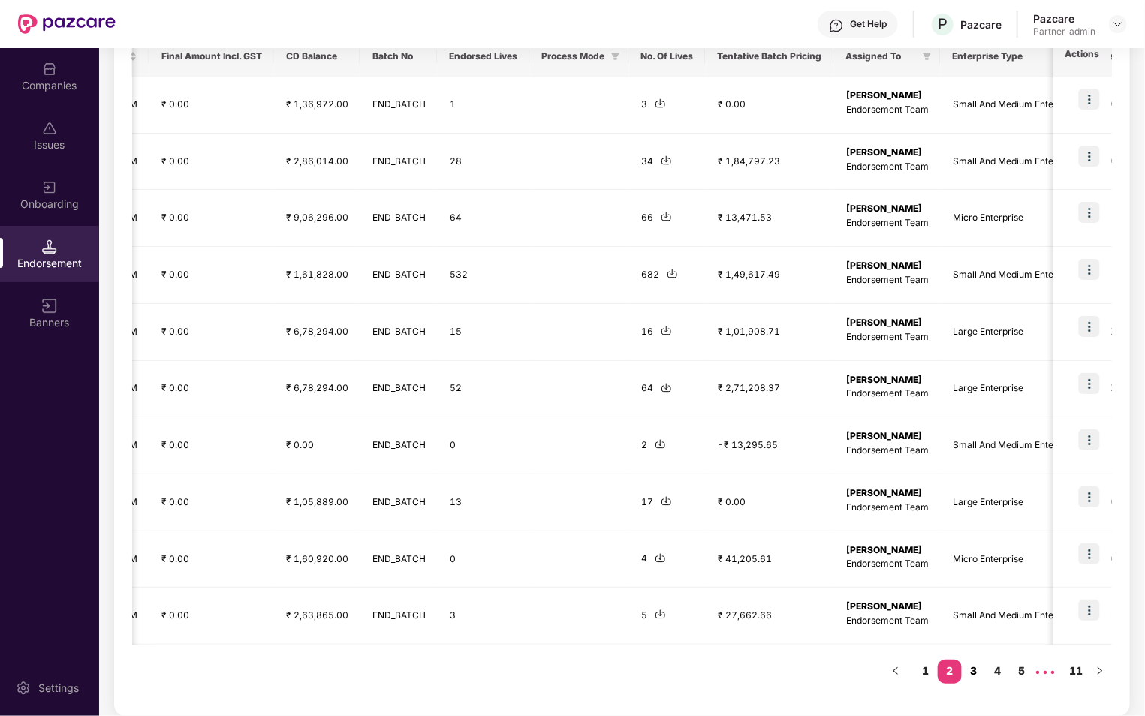
click at [972, 664] on link "3" at bounding box center [973, 671] width 24 height 23
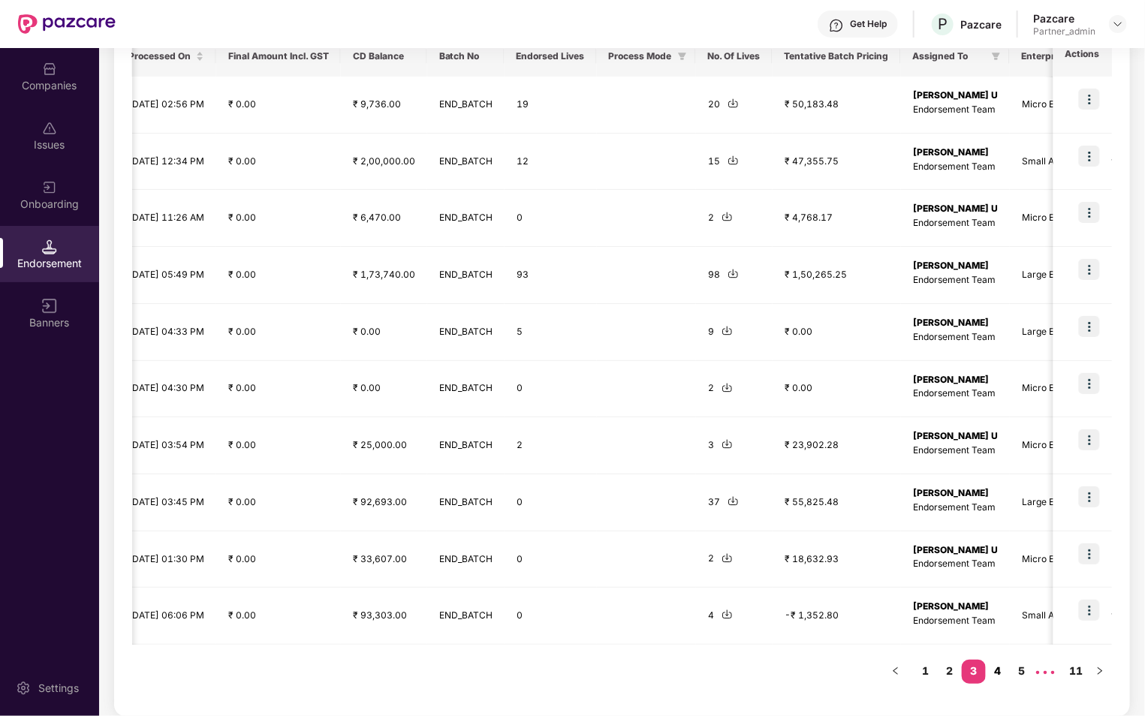
click at [1001, 667] on link "4" at bounding box center [997, 671] width 24 height 23
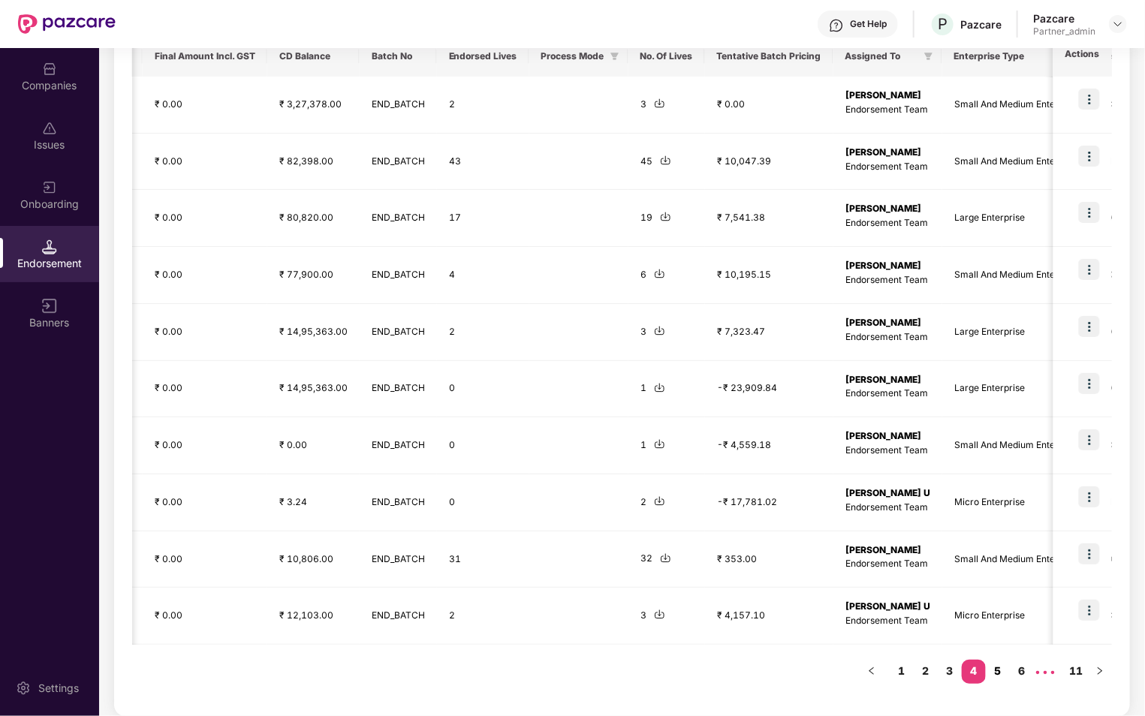
click at [996, 669] on link "5" at bounding box center [997, 671] width 24 height 23
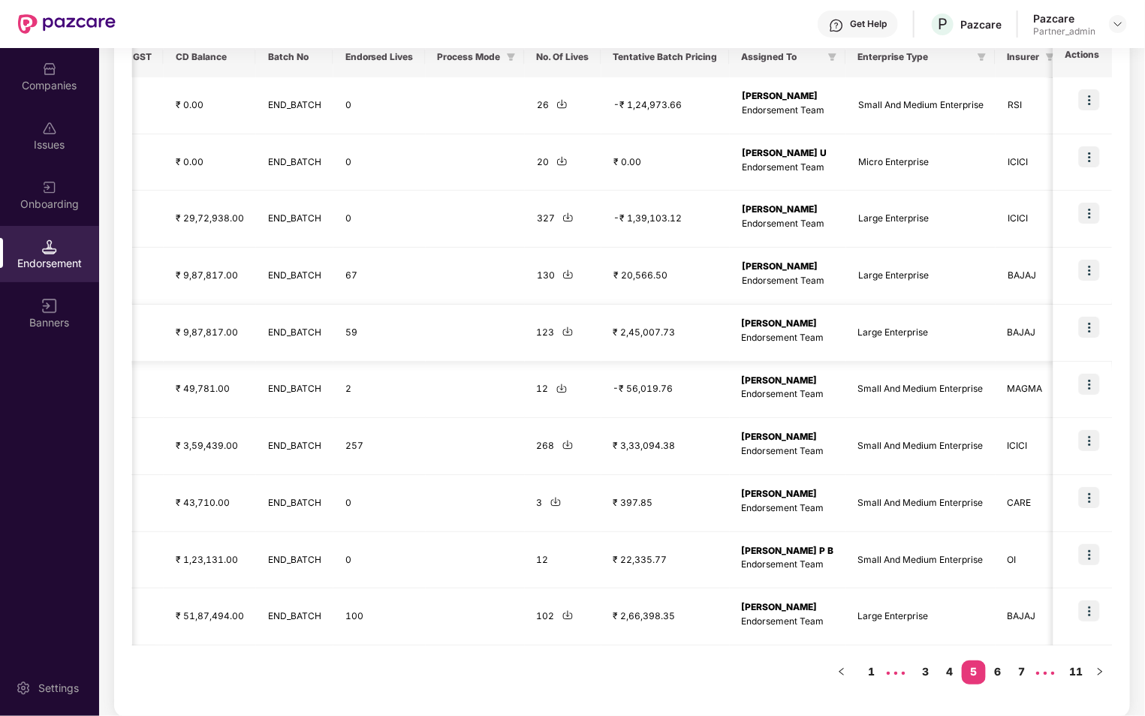
scroll to position [0, 1003]
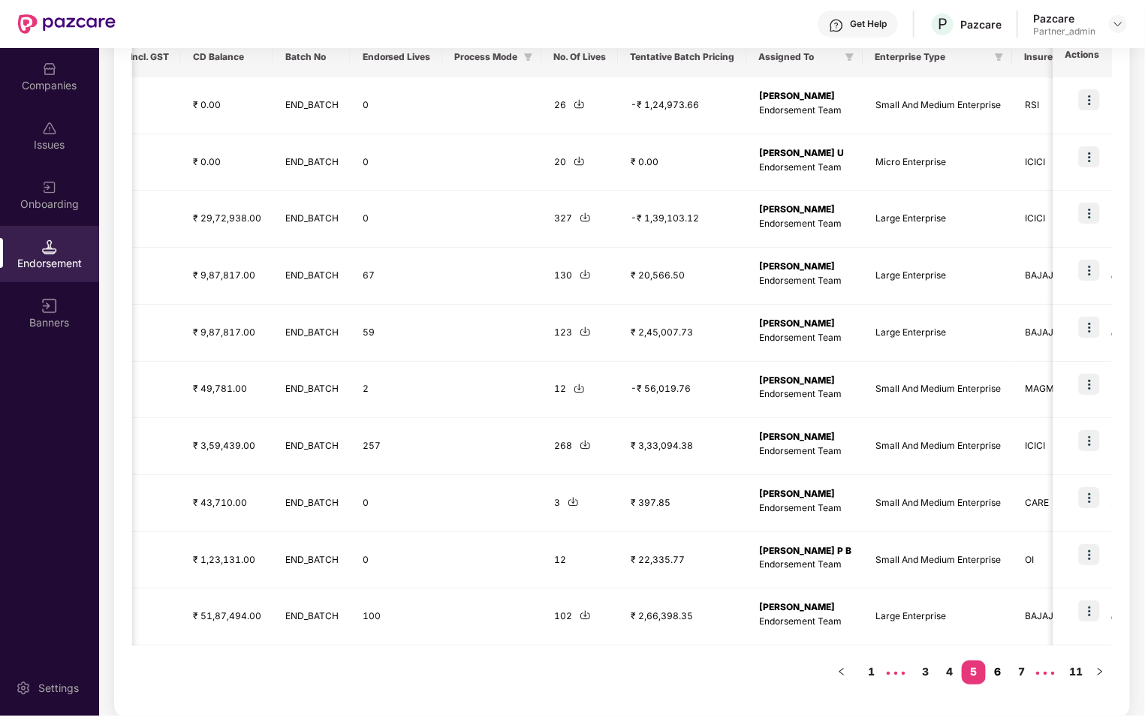
click at [993, 672] on link "6" at bounding box center [997, 671] width 24 height 23
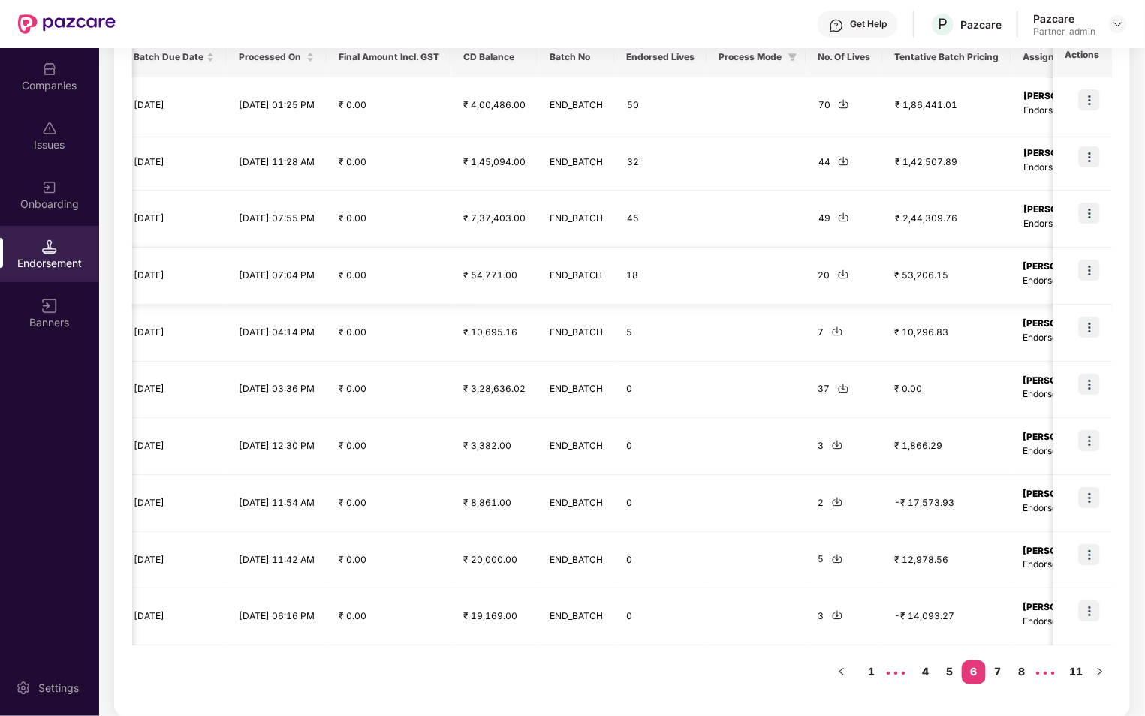
scroll to position [0, 793]
click at [999, 674] on link "7" at bounding box center [997, 671] width 24 height 23
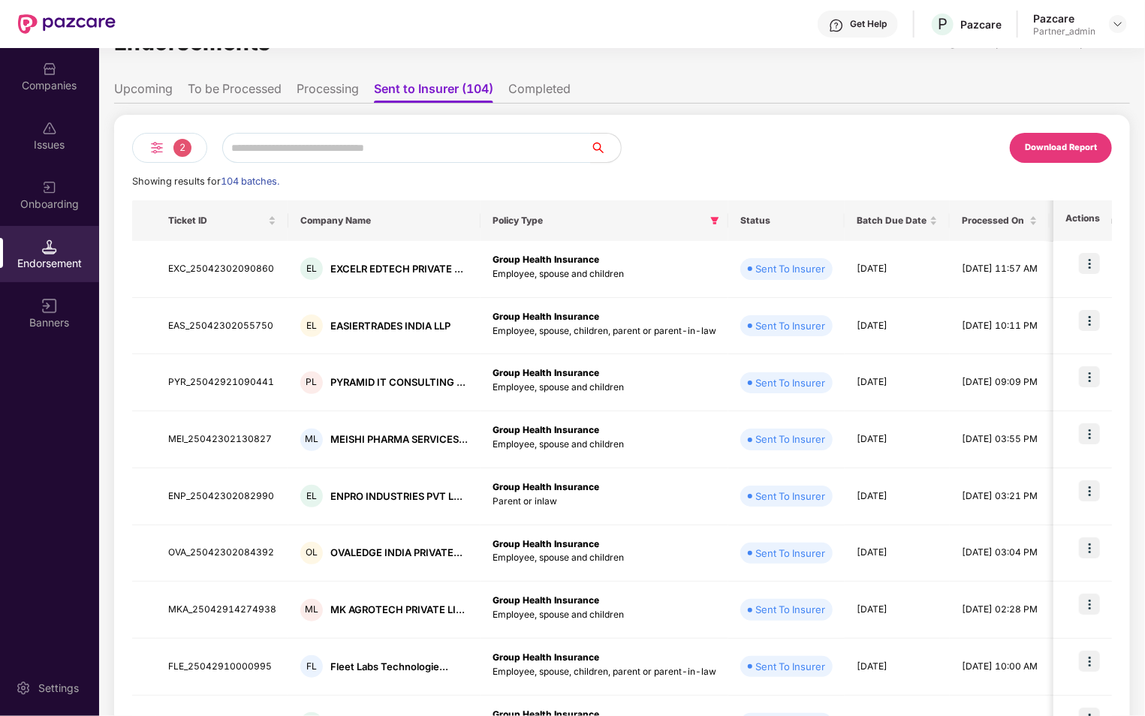
scroll to position [0, 0]
